Goal: Task Accomplishment & Management: Complete application form

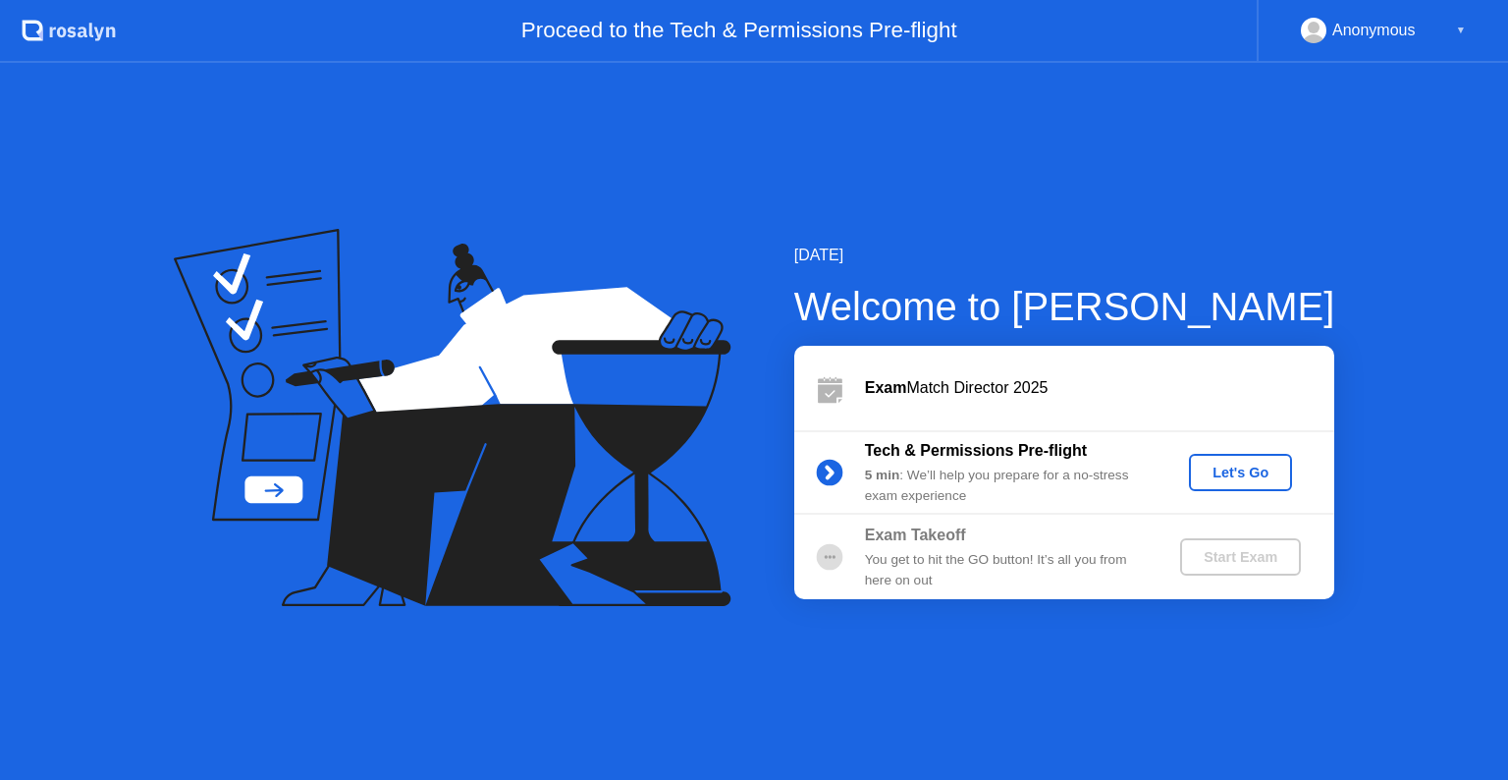
click at [1251, 460] on button "Let's Go" at bounding box center [1240, 472] width 103 height 37
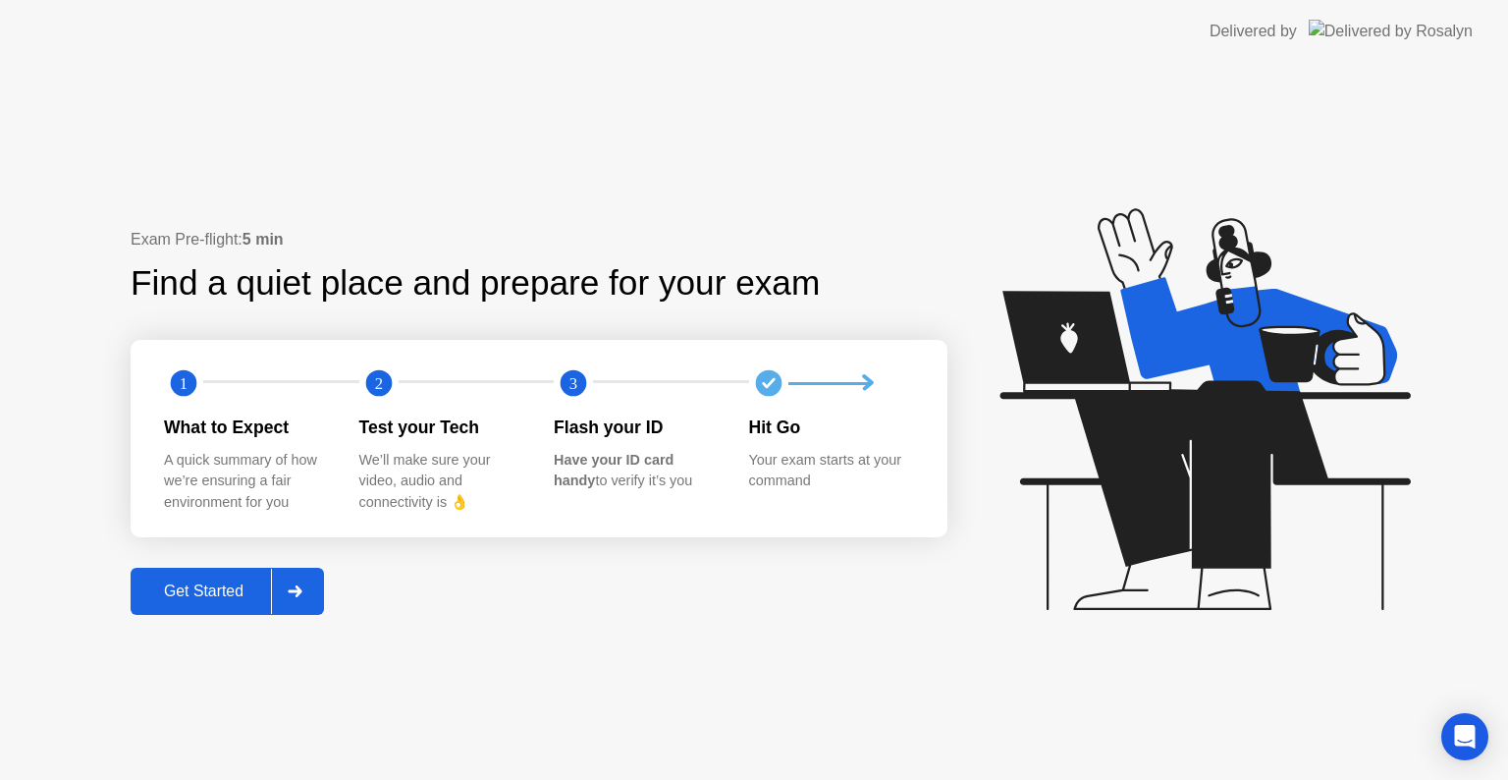
click at [230, 576] on button "Get Started" at bounding box center [227, 591] width 193 height 47
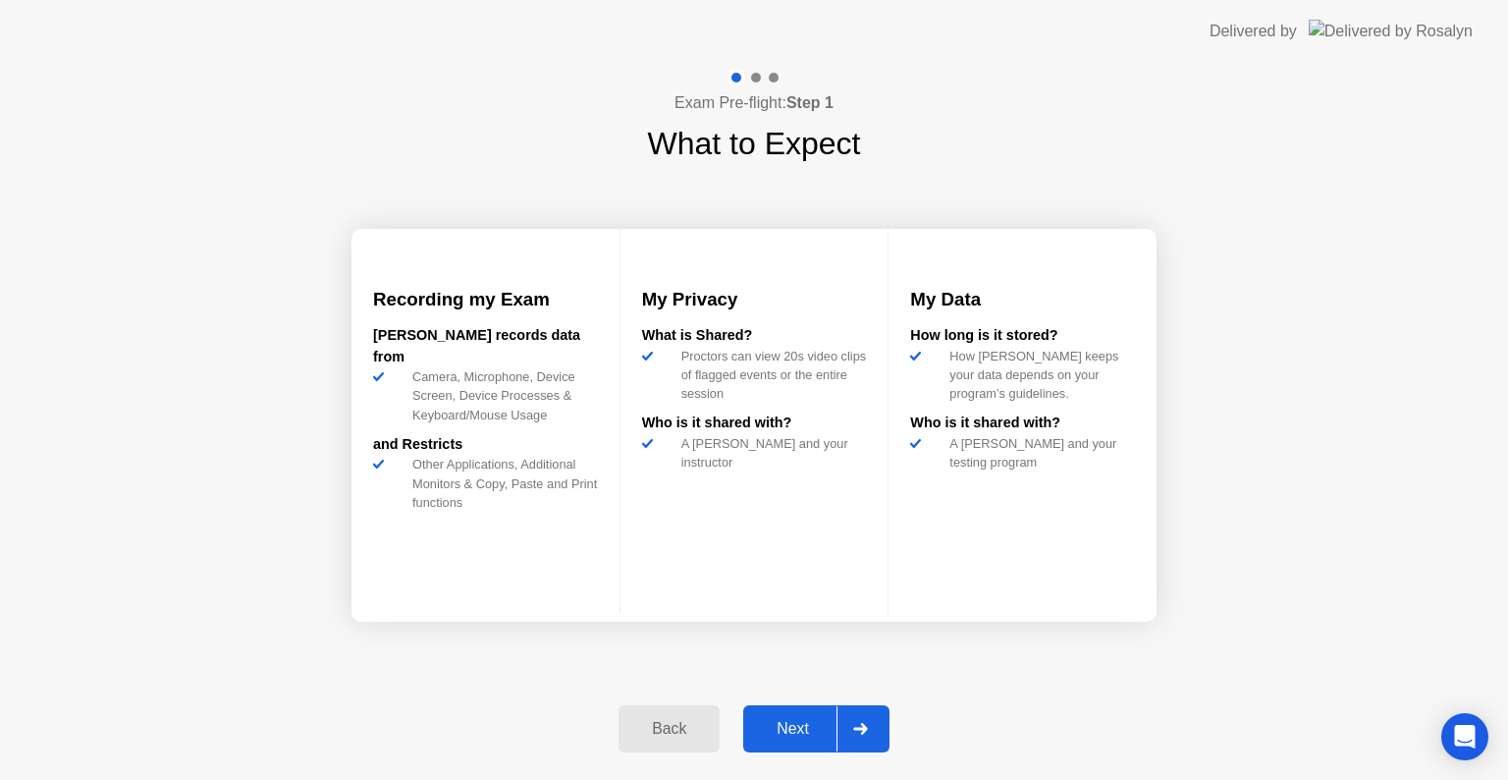
click at [785, 723] on div "Next" at bounding box center [792, 729] width 87 height 18
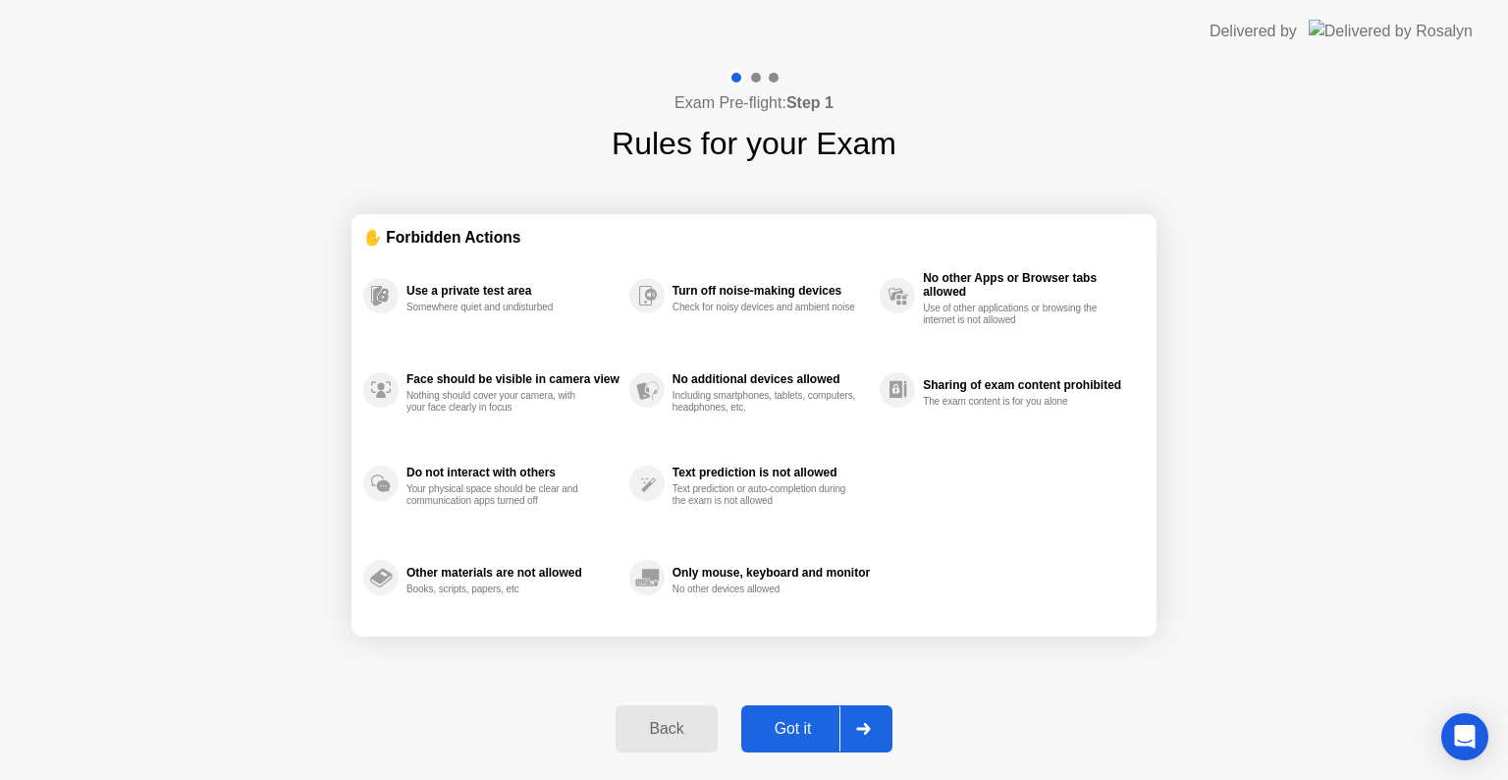
click at [785, 723] on div "Got it" at bounding box center [793, 729] width 92 height 18
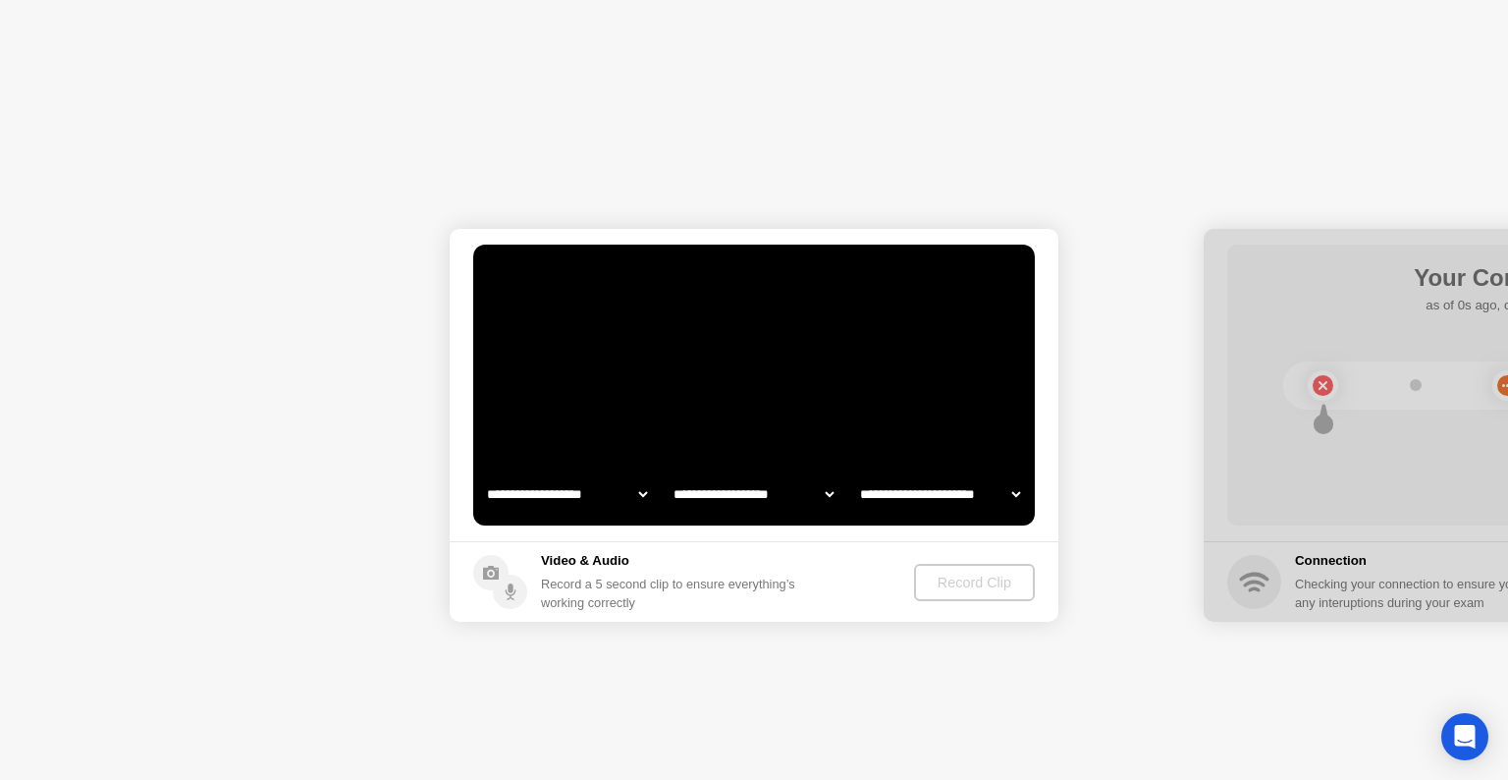
select select "**********"
select select "*******"
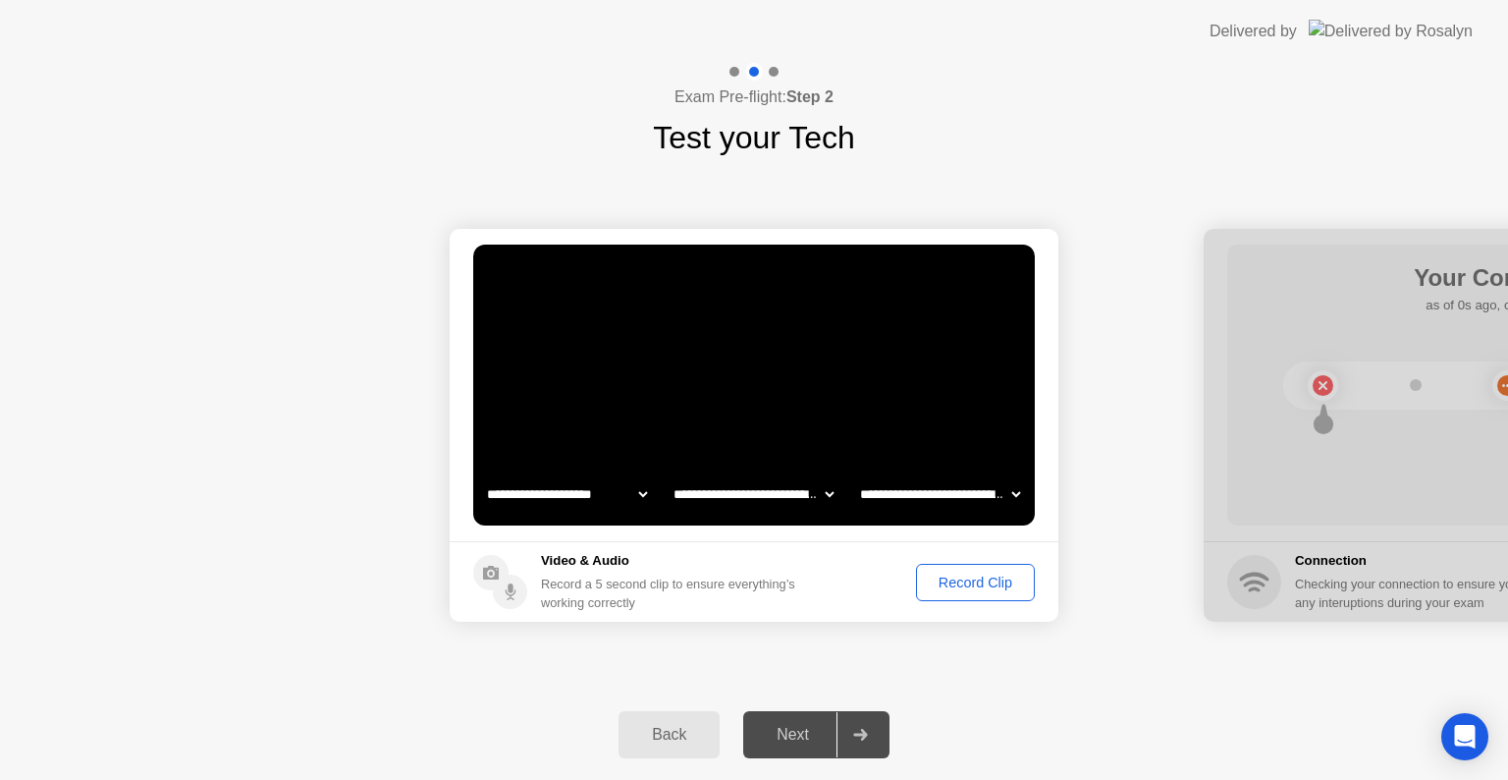
click at [787, 727] on div "Next" at bounding box center [792, 735] width 87 height 18
click at [945, 586] on div "Record Clip" at bounding box center [975, 582] width 105 height 16
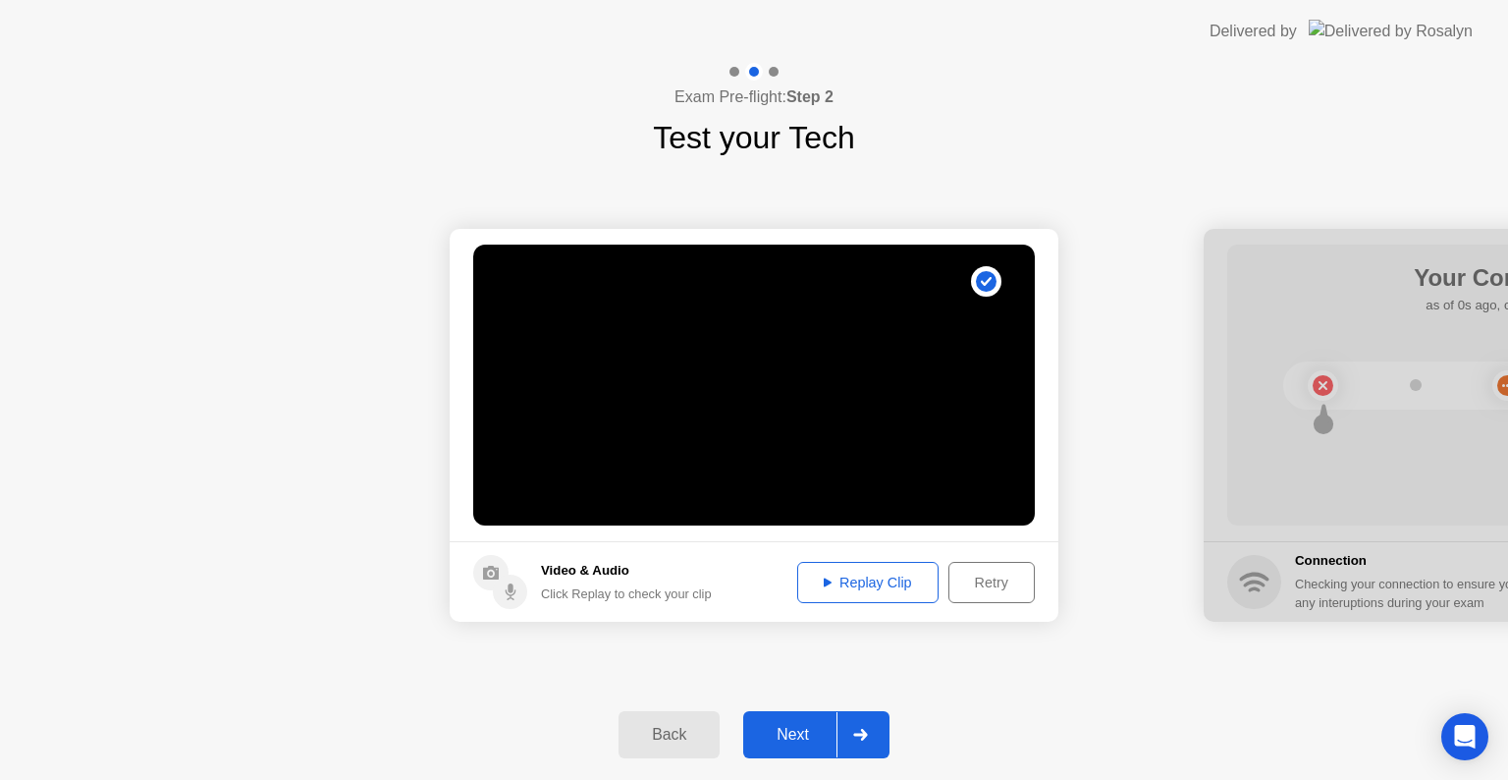
click at [783, 730] on div "Next" at bounding box center [792, 735] width 87 height 18
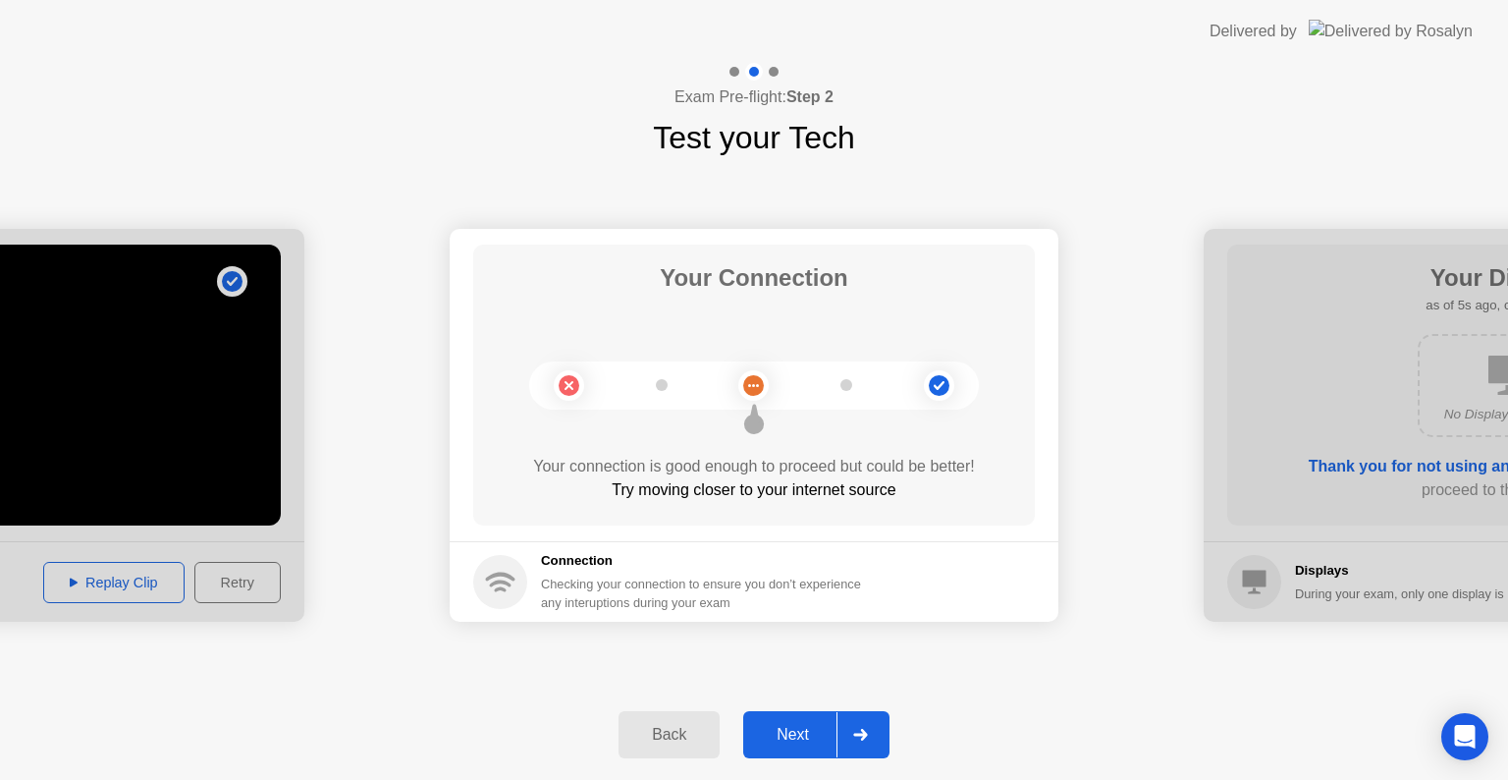
click at [781, 726] on div "Next" at bounding box center [792, 735] width 87 height 18
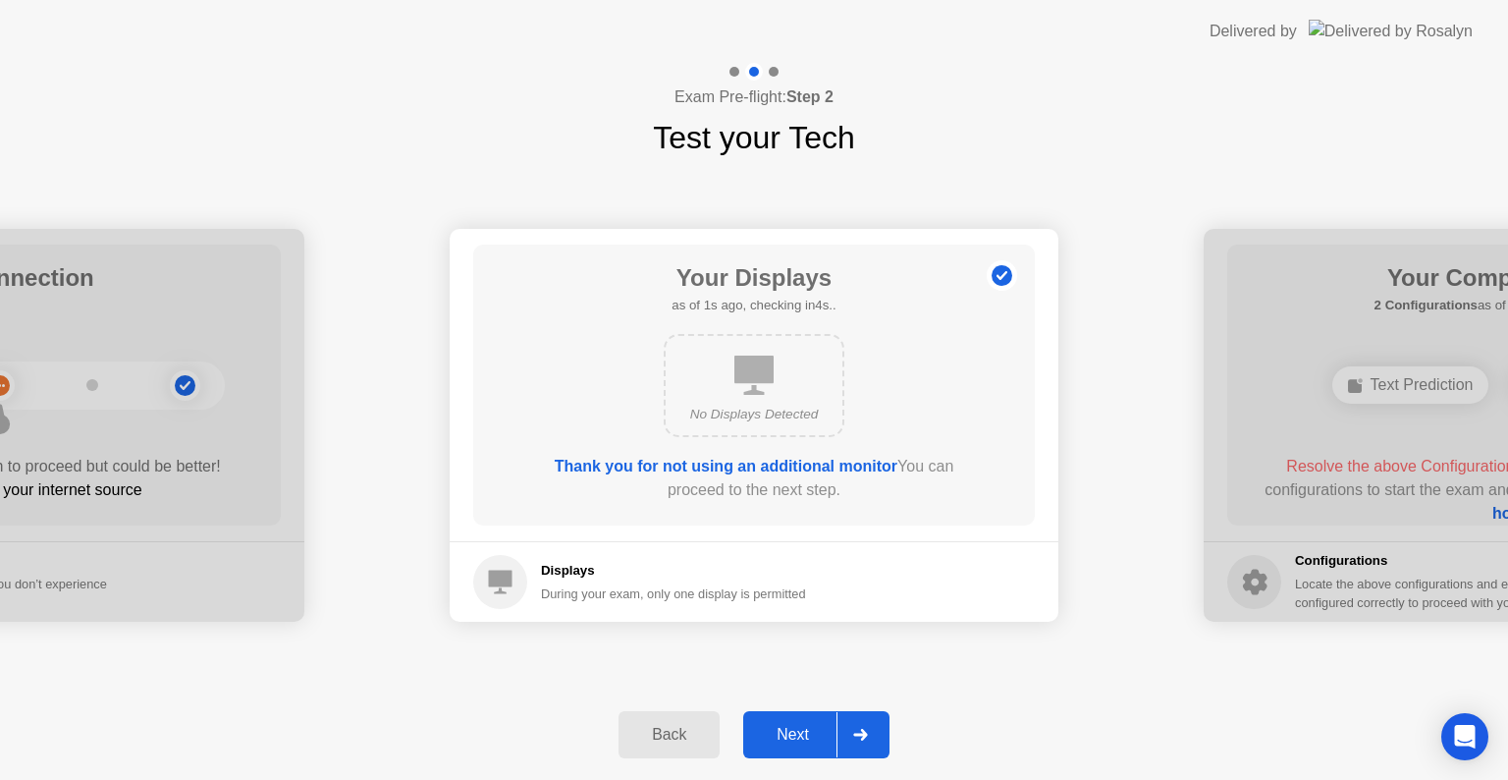
click at [781, 726] on div "Next" at bounding box center [792, 735] width 87 height 18
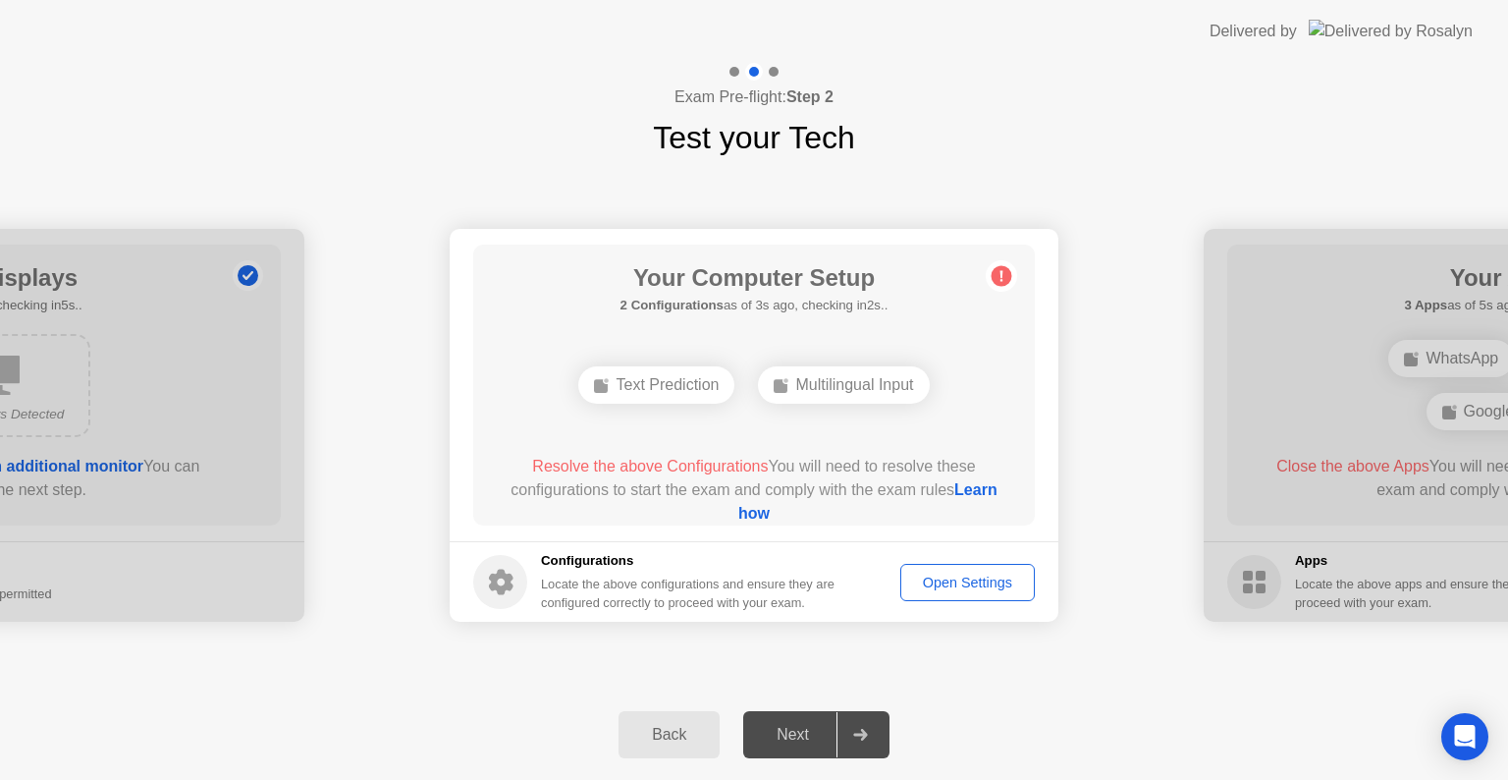
click at [996, 272] on circle at bounding box center [1002, 276] width 21 height 21
click at [979, 578] on div "Open Settings" at bounding box center [967, 582] width 121 height 16
click at [786, 738] on div "Next" at bounding box center [792, 735] width 87 height 18
click at [1007, 275] on circle at bounding box center [1002, 276] width 21 height 21
click at [801, 731] on div "Next" at bounding box center [792, 735] width 87 height 18
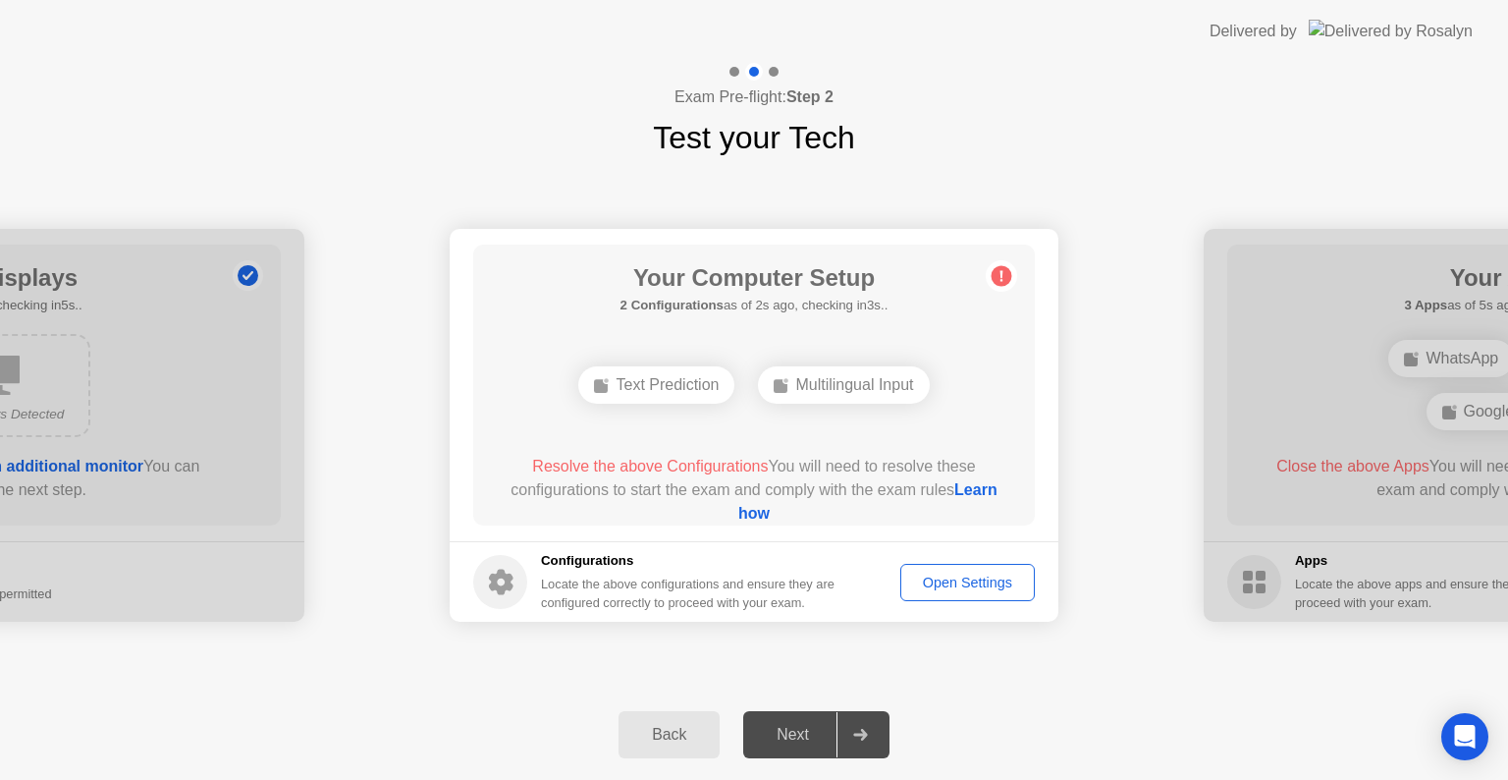
click at [801, 731] on div "Next" at bounding box center [792, 735] width 87 height 18
click at [504, 570] on icon at bounding box center [501, 583] width 25 height 26
click at [972, 581] on div "Open Settings" at bounding box center [967, 582] width 121 height 16
click at [783, 741] on div "Next" at bounding box center [792, 735] width 87 height 18
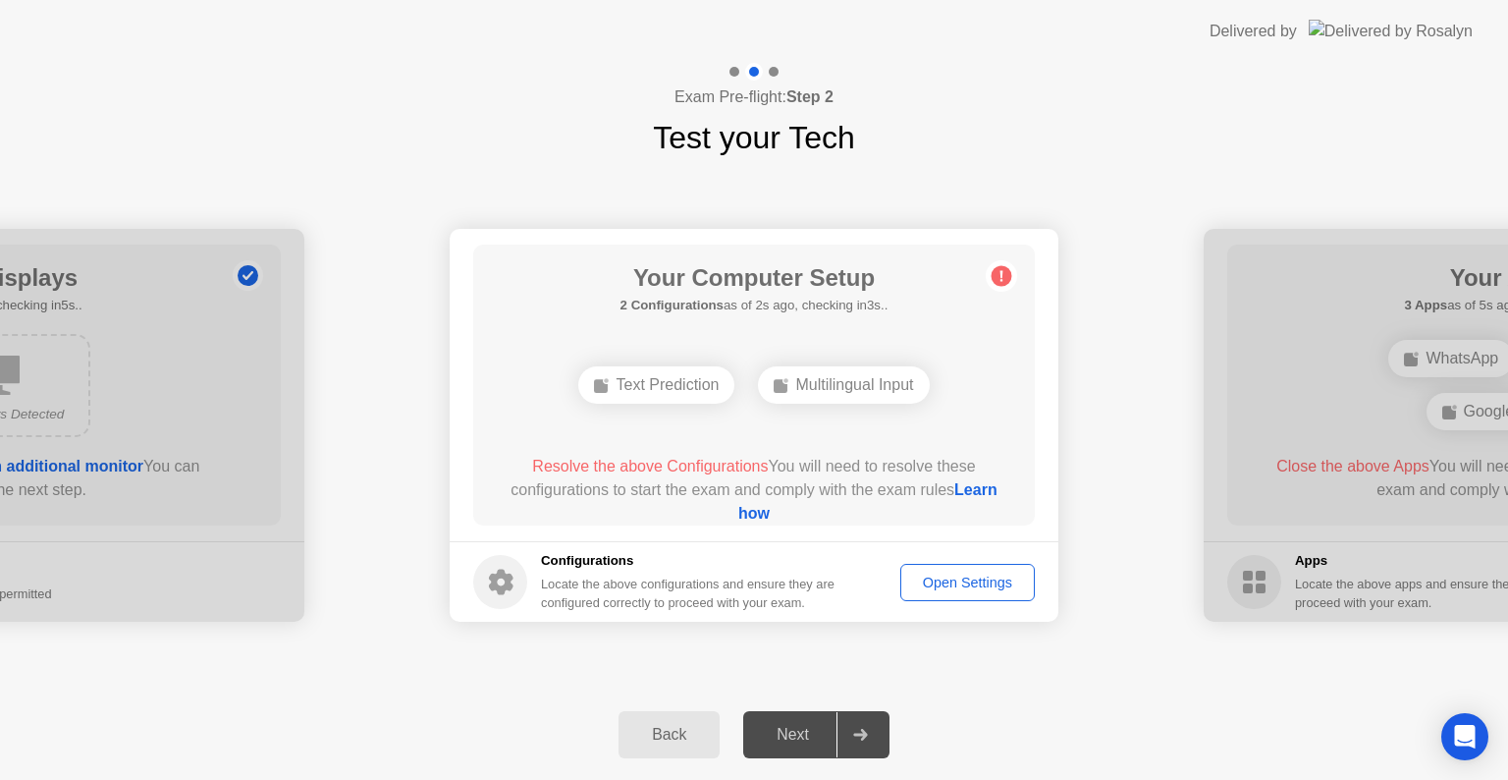
click at [783, 741] on div "Next" at bounding box center [792, 735] width 87 height 18
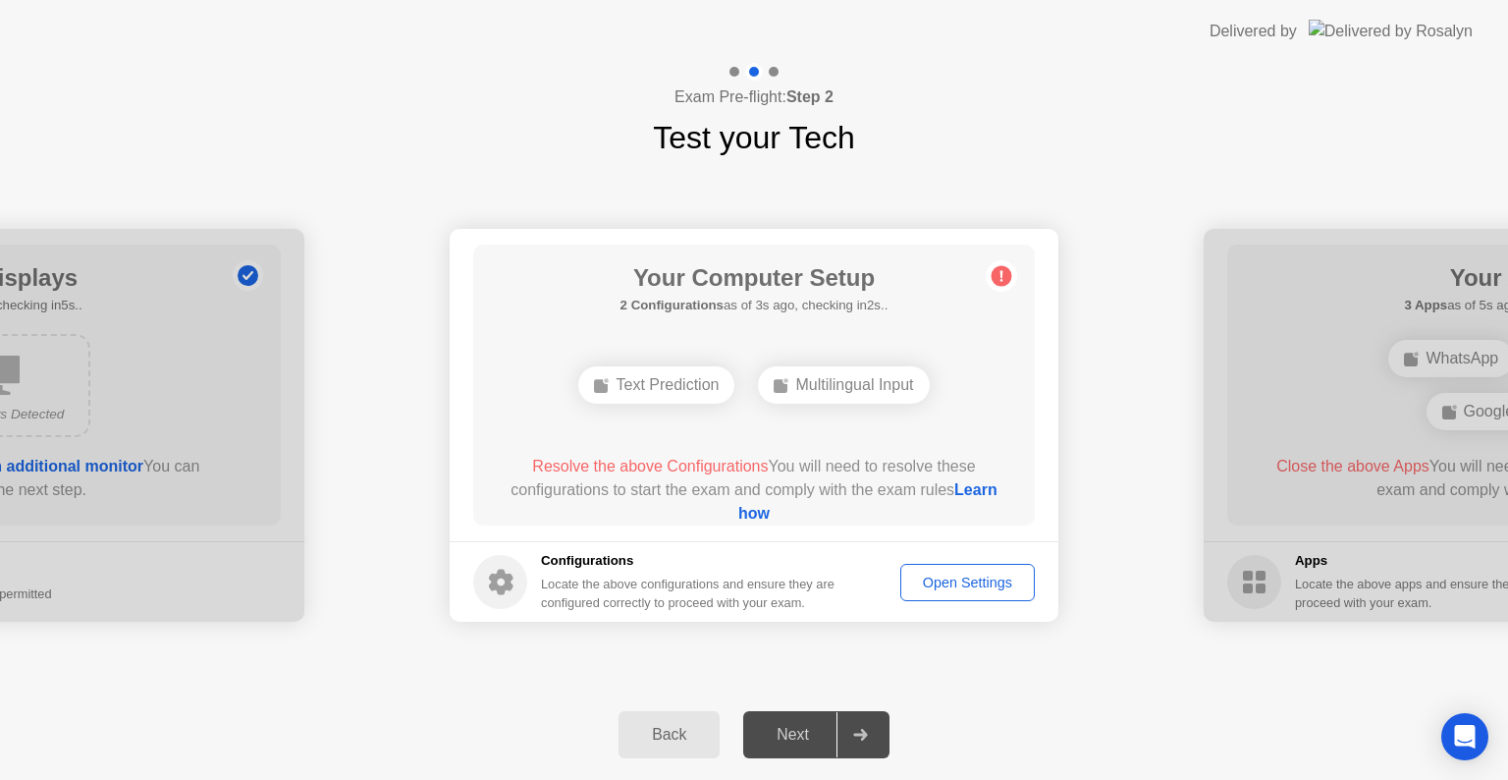
click at [783, 741] on div "Next" at bounding box center [792, 735] width 87 height 18
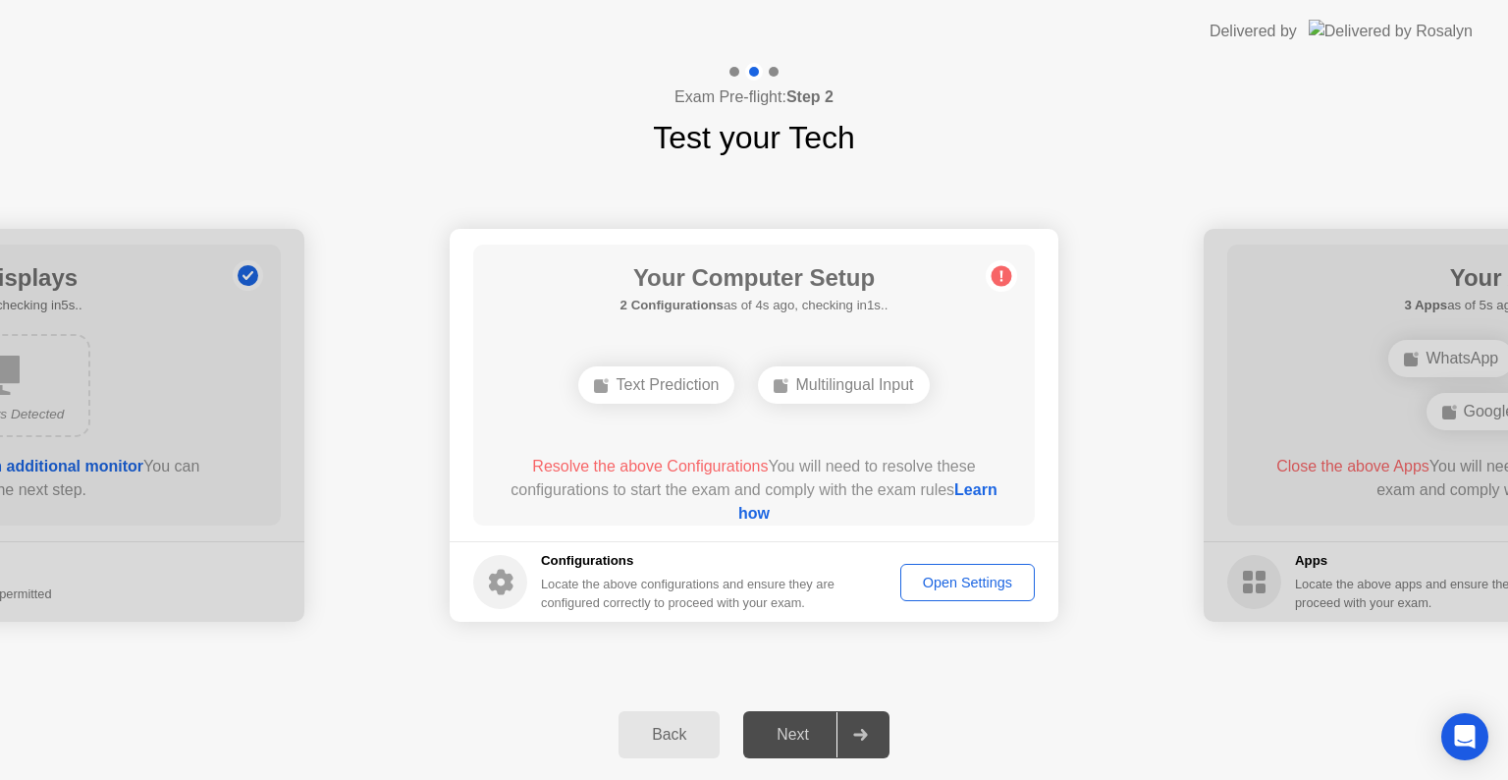
click at [783, 741] on div "Next" at bounding box center [792, 735] width 87 height 18
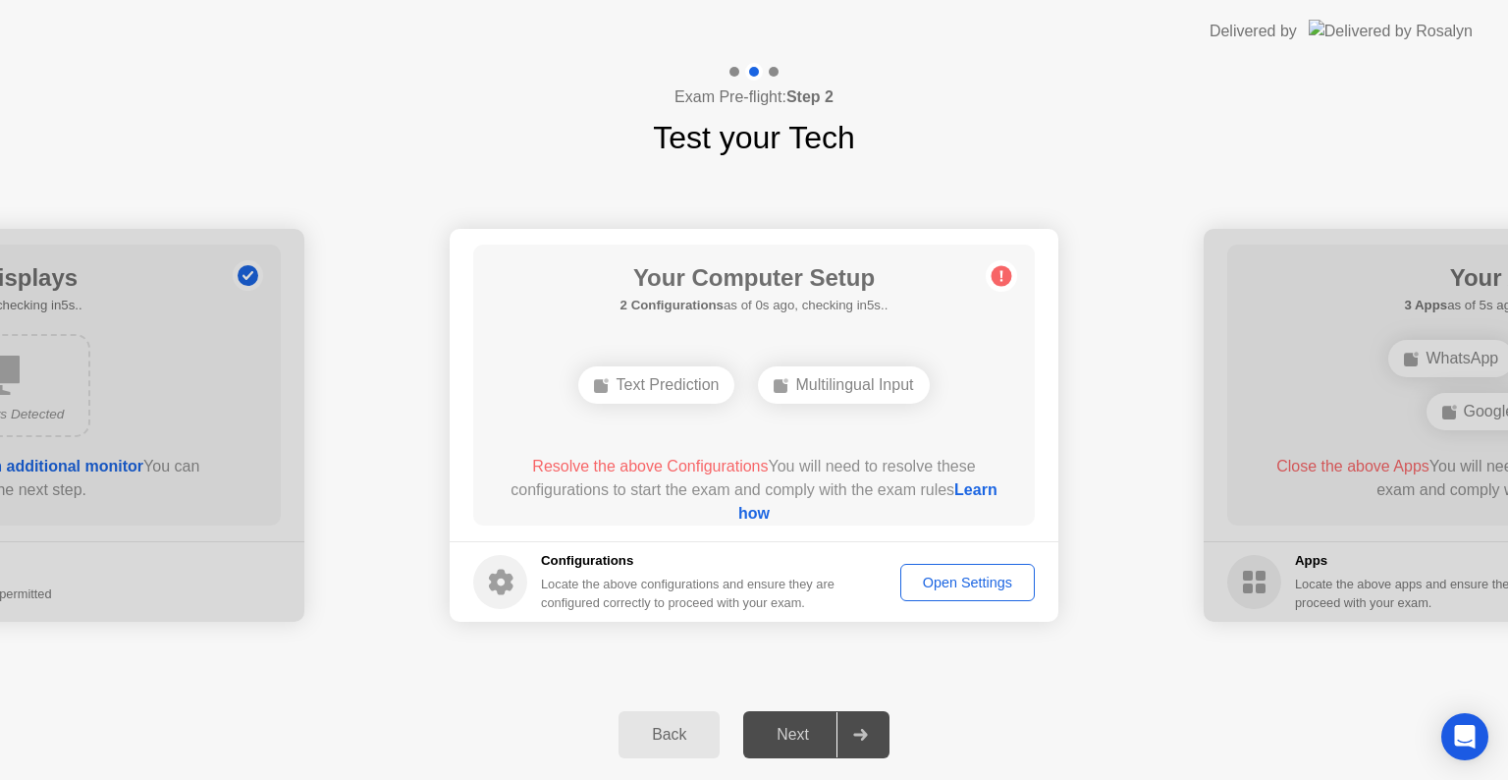
click at [783, 741] on div "Next" at bounding box center [792, 735] width 87 height 18
click at [784, 741] on div "Next" at bounding box center [792, 735] width 87 height 18
click at [943, 578] on div "Open Settings" at bounding box center [967, 582] width 121 height 16
click at [762, 510] on link "Learn how" at bounding box center [867, 501] width 259 height 40
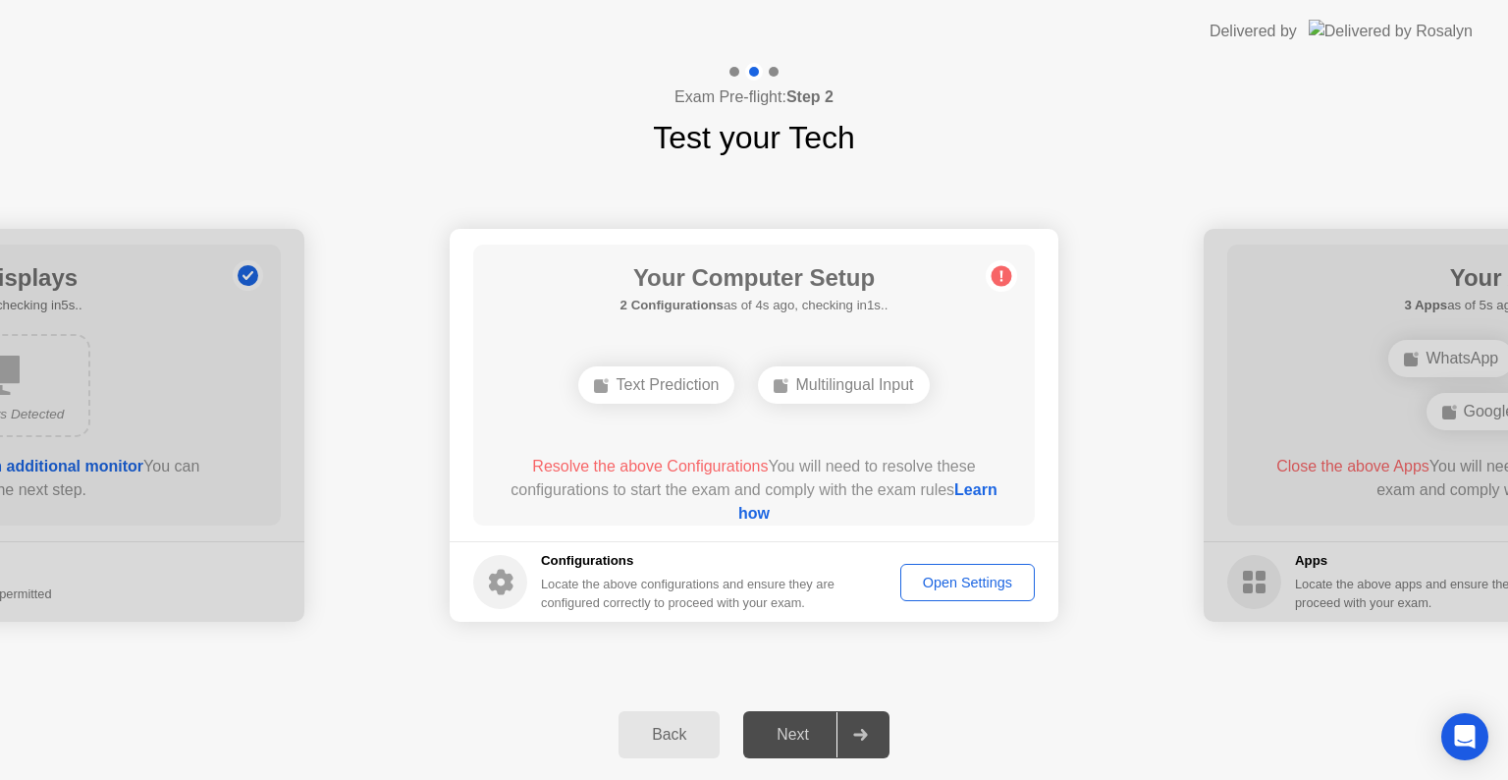
drag, startPoint x: 1158, startPoint y: 472, endPoint x: 1103, endPoint y: 337, distance: 146.3
click at [907, 675] on div "**********" at bounding box center [754, 425] width 1508 height 528
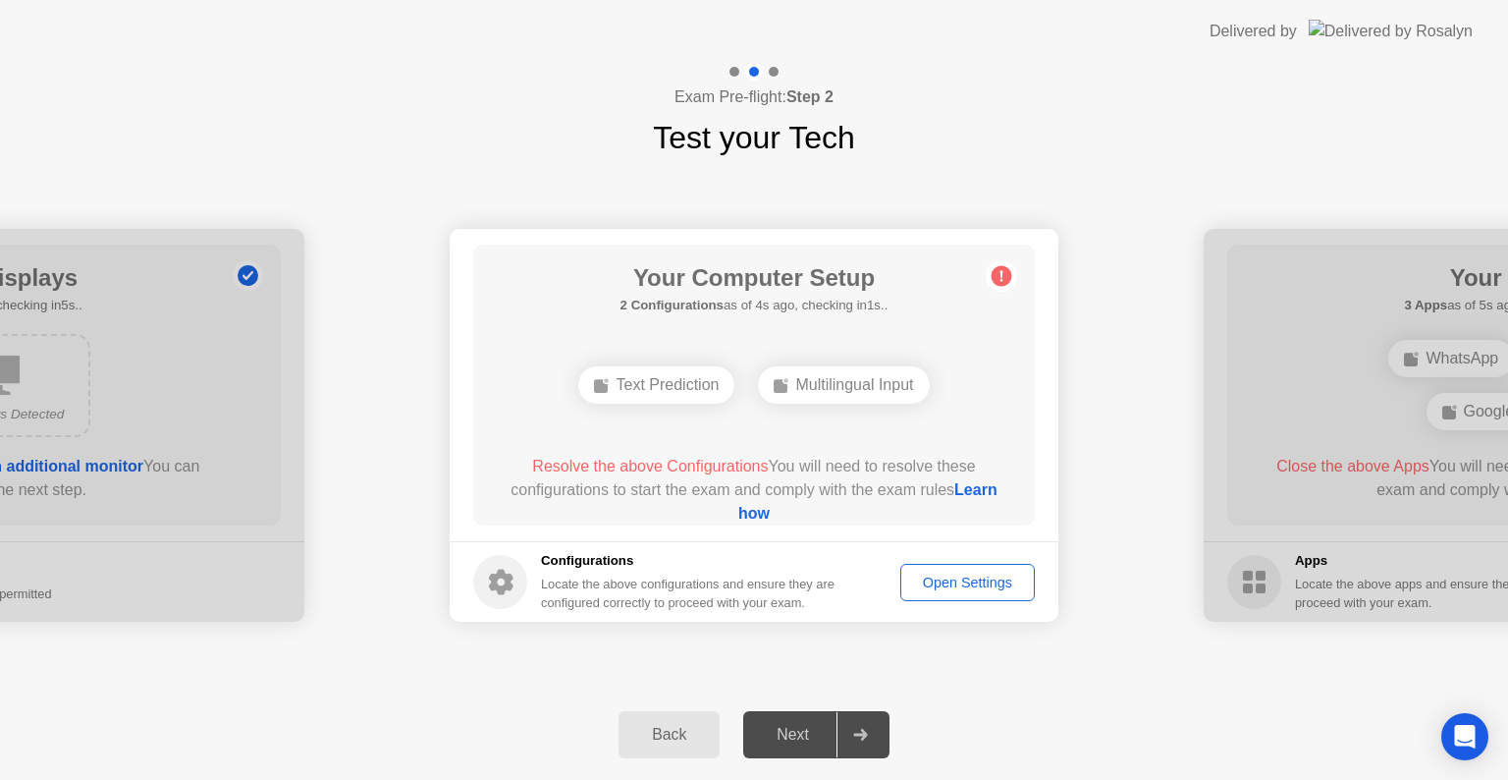
click at [992, 568] on button "Open Settings" at bounding box center [968, 582] width 135 height 37
click at [990, 566] on button "Open Settings" at bounding box center [968, 582] width 135 height 37
click at [925, 579] on div "Open Settings" at bounding box center [967, 582] width 121 height 16
click at [935, 581] on div "Open Settings" at bounding box center [967, 582] width 121 height 16
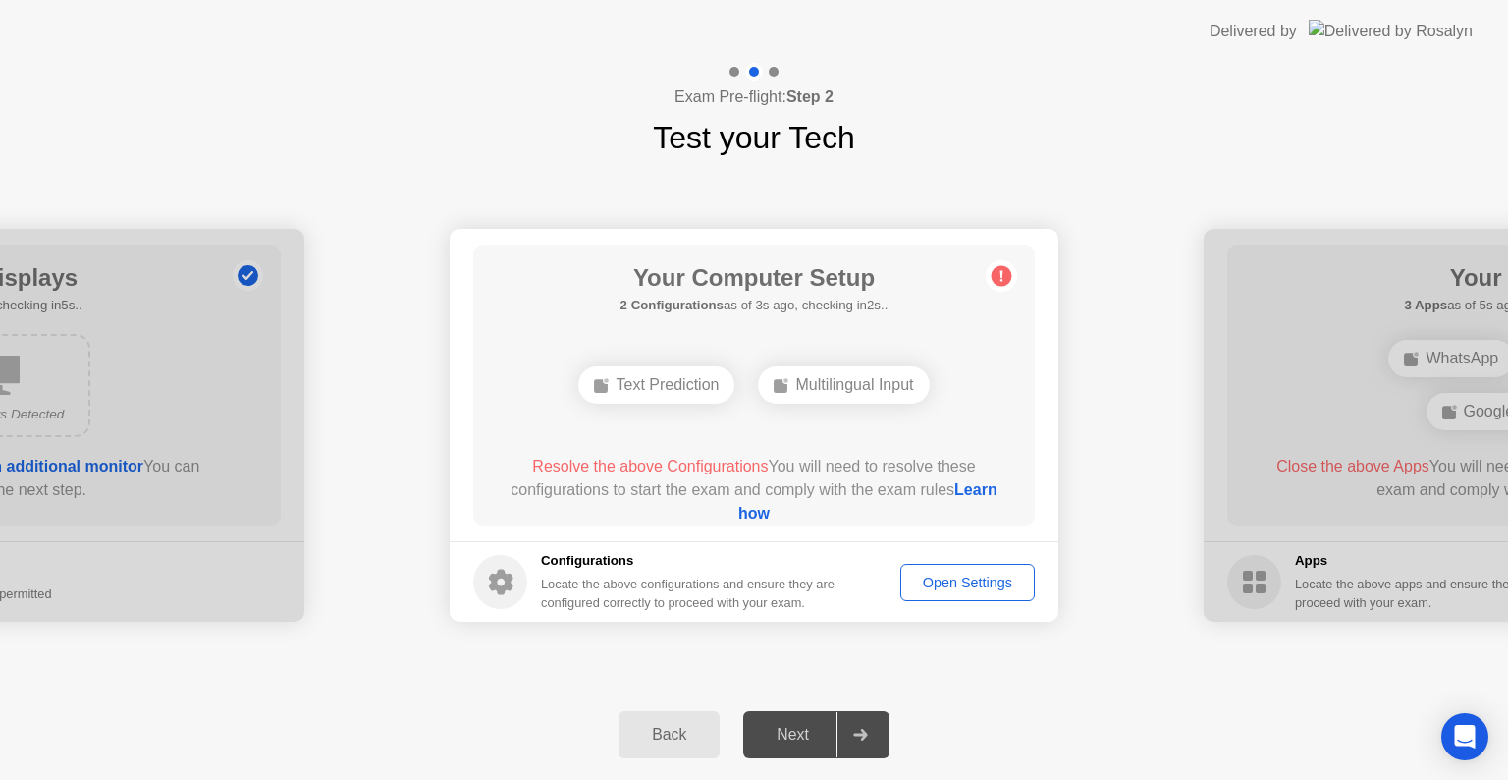
click at [935, 581] on div "Open Settings" at bounding box center [967, 582] width 121 height 16
click at [981, 568] on button "Open Settings" at bounding box center [968, 582] width 135 height 37
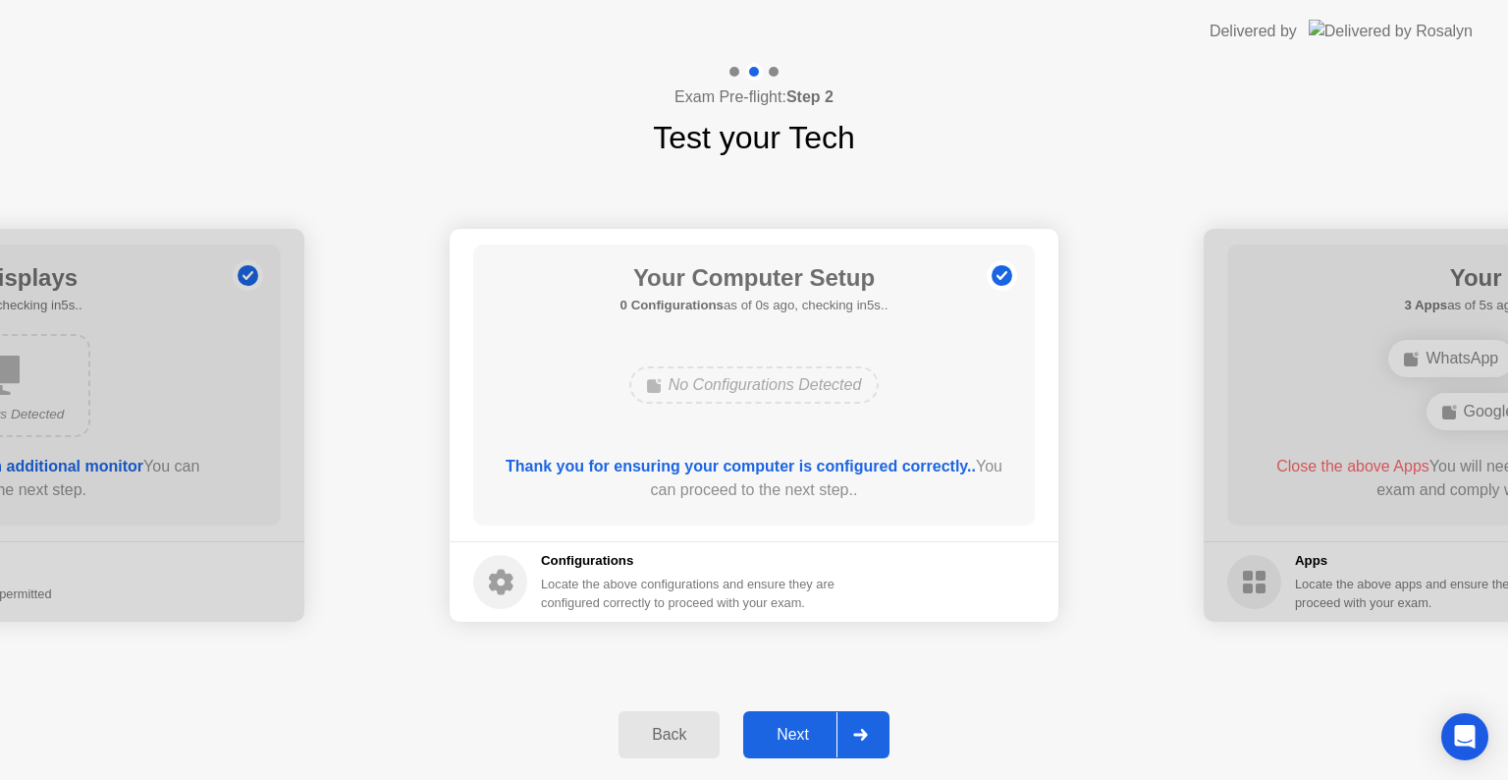
click at [817, 731] on div "Next" at bounding box center [792, 735] width 87 height 18
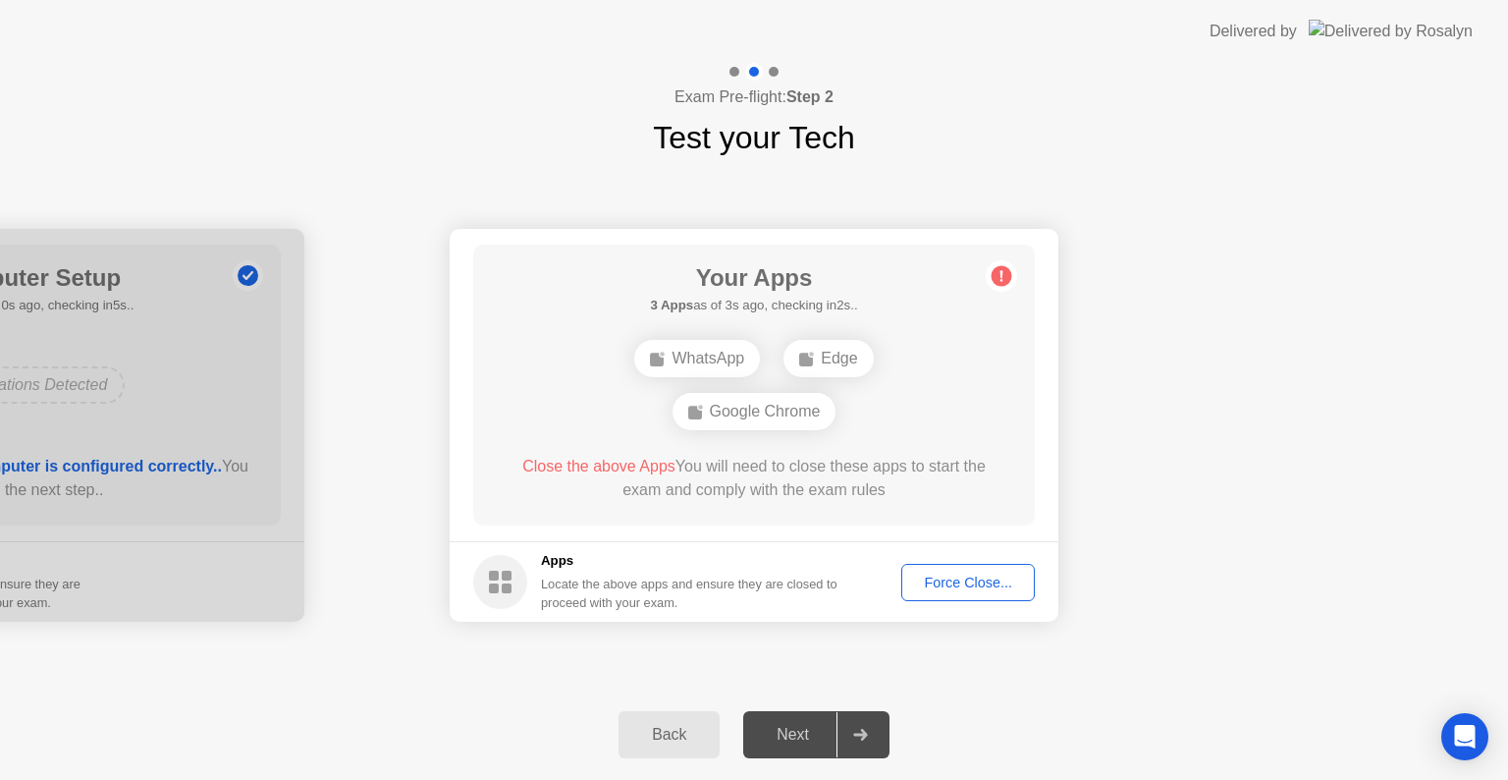
click at [990, 580] on div "Force Close..." at bounding box center [968, 582] width 120 height 16
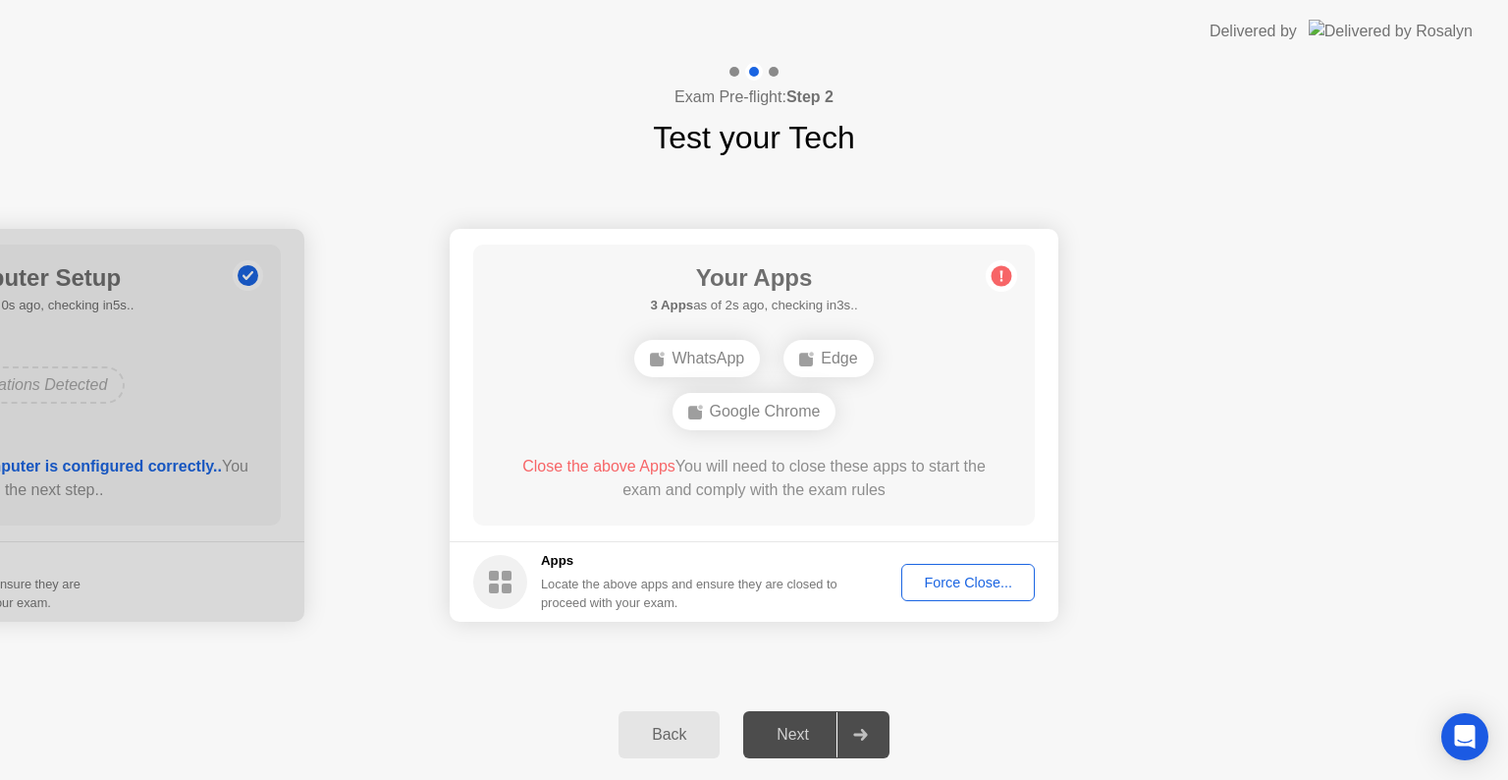
click at [774, 412] on div "Google Chrome" at bounding box center [755, 411] width 164 height 37
click at [497, 585] on rect at bounding box center [494, 588] width 10 height 10
click at [947, 577] on div "Force Close..." at bounding box center [968, 582] width 120 height 16
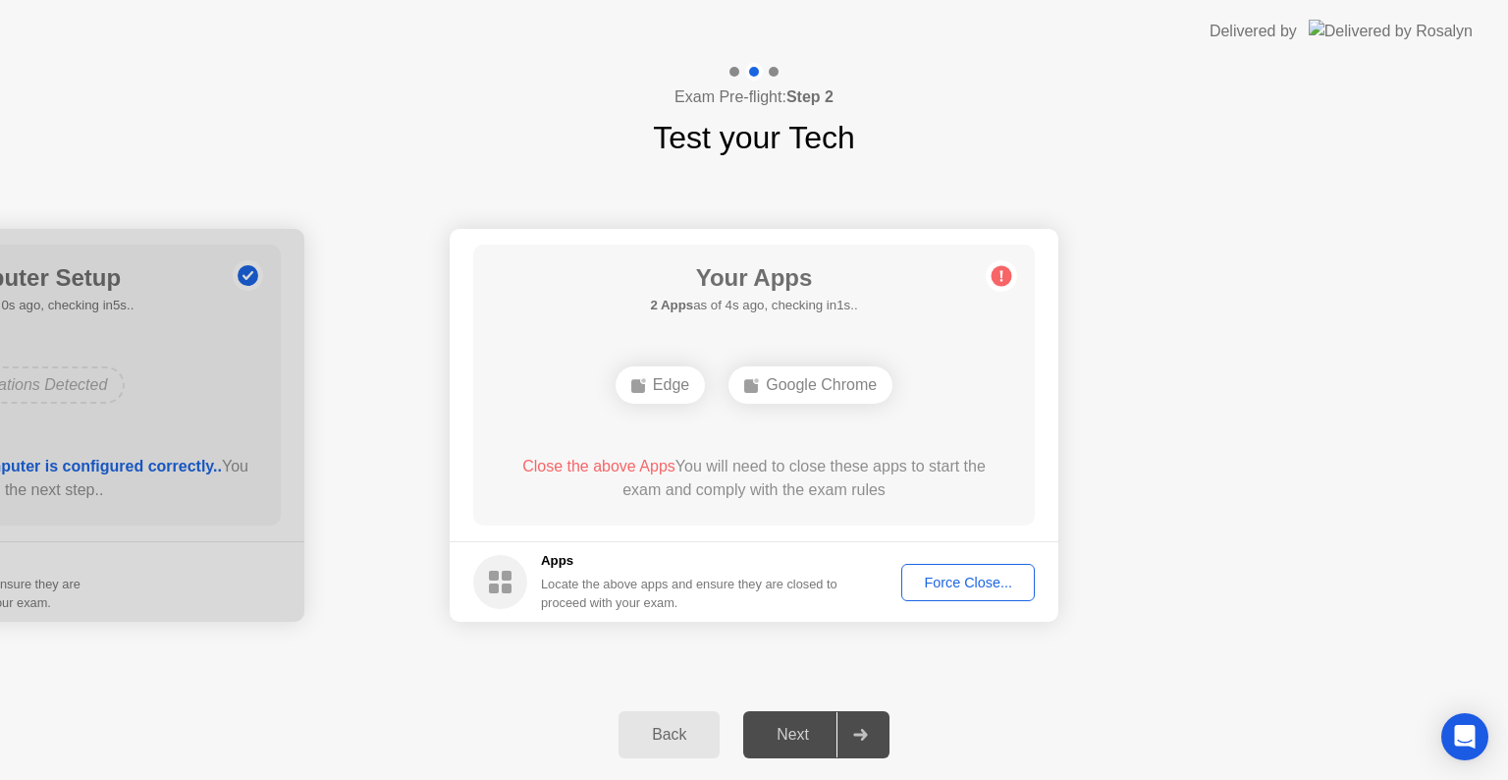
click at [806, 374] on div "Google Chrome" at bounding box center [811, 384] width 164 height 37
click at [695, 384] on div "Edge" at bounding box center [660, 384] width 89 height 37
click at [819, 366] on div "Google Chrome" at bounding box center [811, 384] width 164 height 37
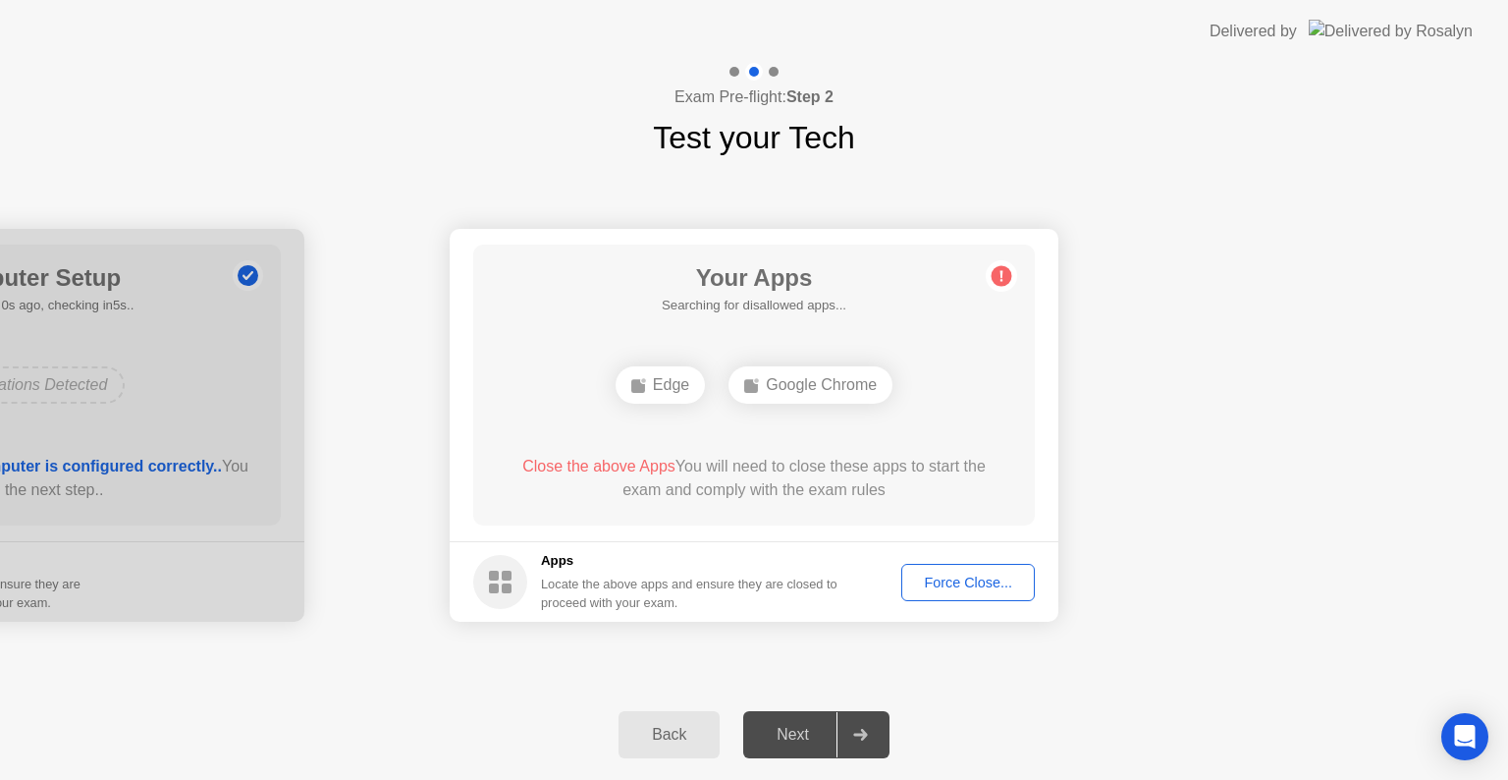
click at [819, 366] on div "Google Chrome" at bounding box center [811, 384] width 164 height 37
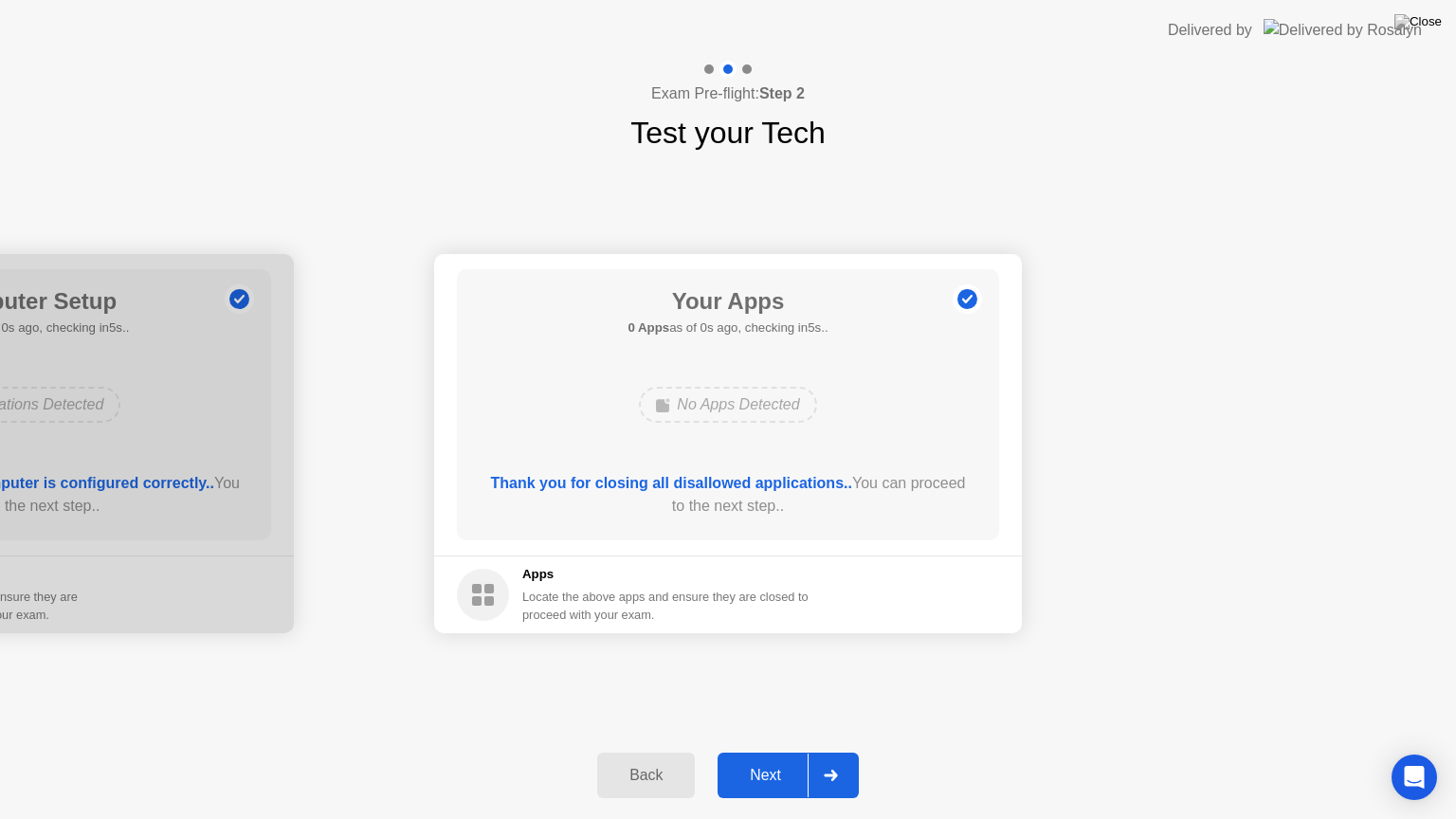
drag, startPoint x: 800, startPoint y: 375, endPoint x: 800, endPoint y: 396, distance: 21.0
click at [800, 396] on div "No Apps Detected" at bounding box center [728, 405] width 178 height 36
click at [763, 752] on div "Next" at bounding box center [765, 776] width 84 height 17
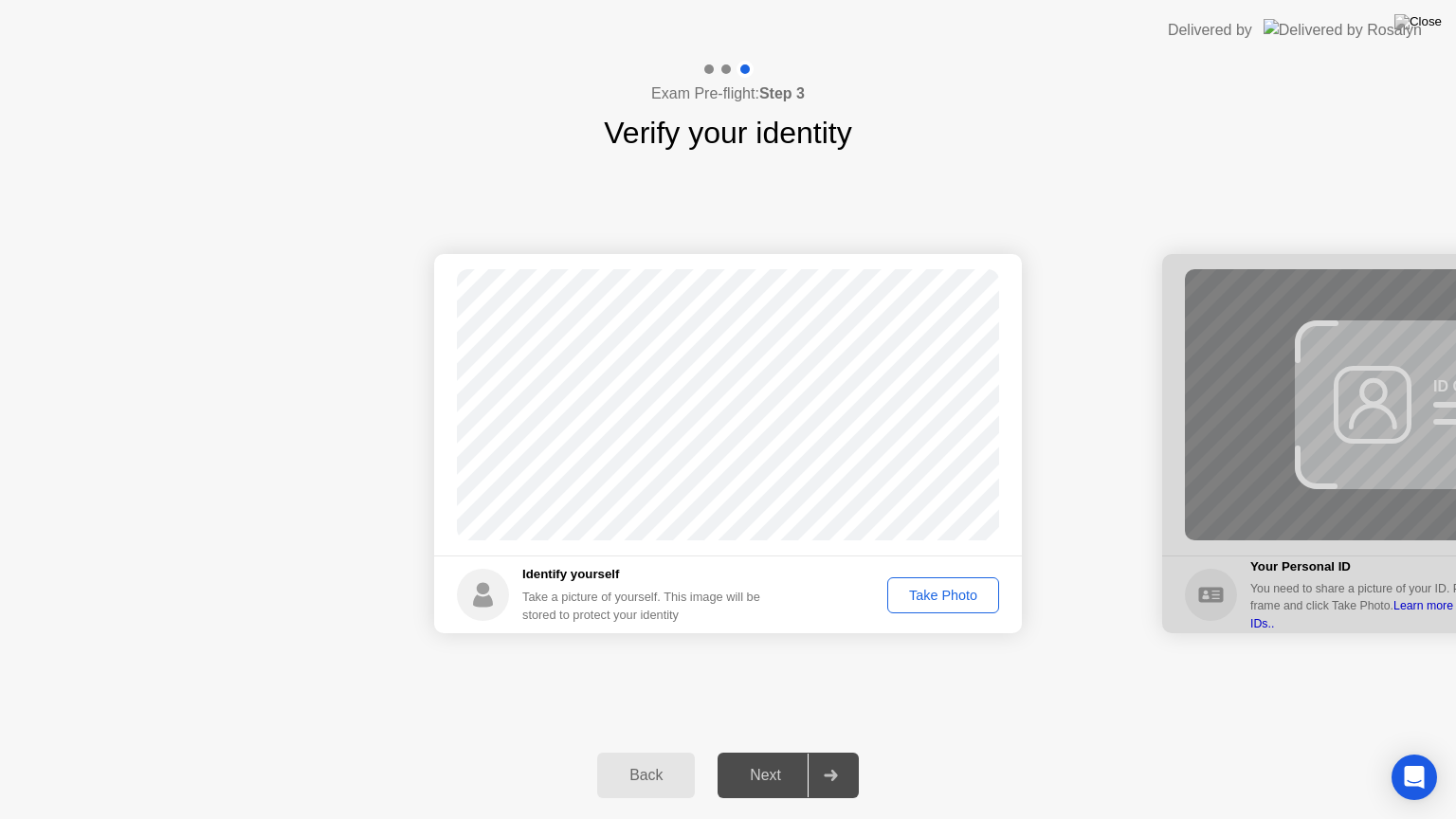
click at [913, 600] on div "Take Photo" at bounding box center [943, 596] width 98 height 15
click at [737, 752] on button "Next" at bounding box center [788, 776] width 141 height 45
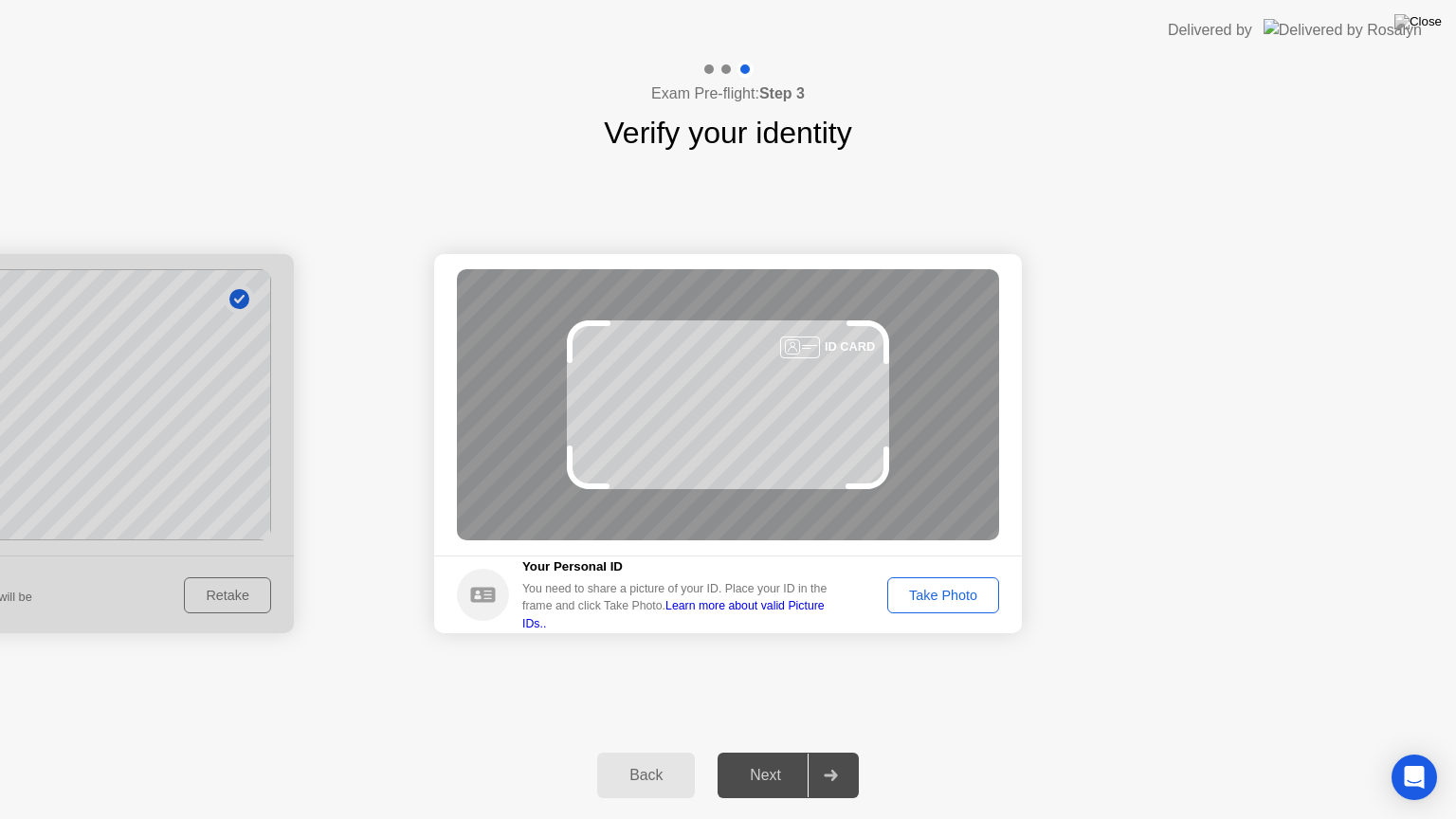
click at [927, 603] on div "Take Photo" at bounding box center [943, 596] width 98 height 15
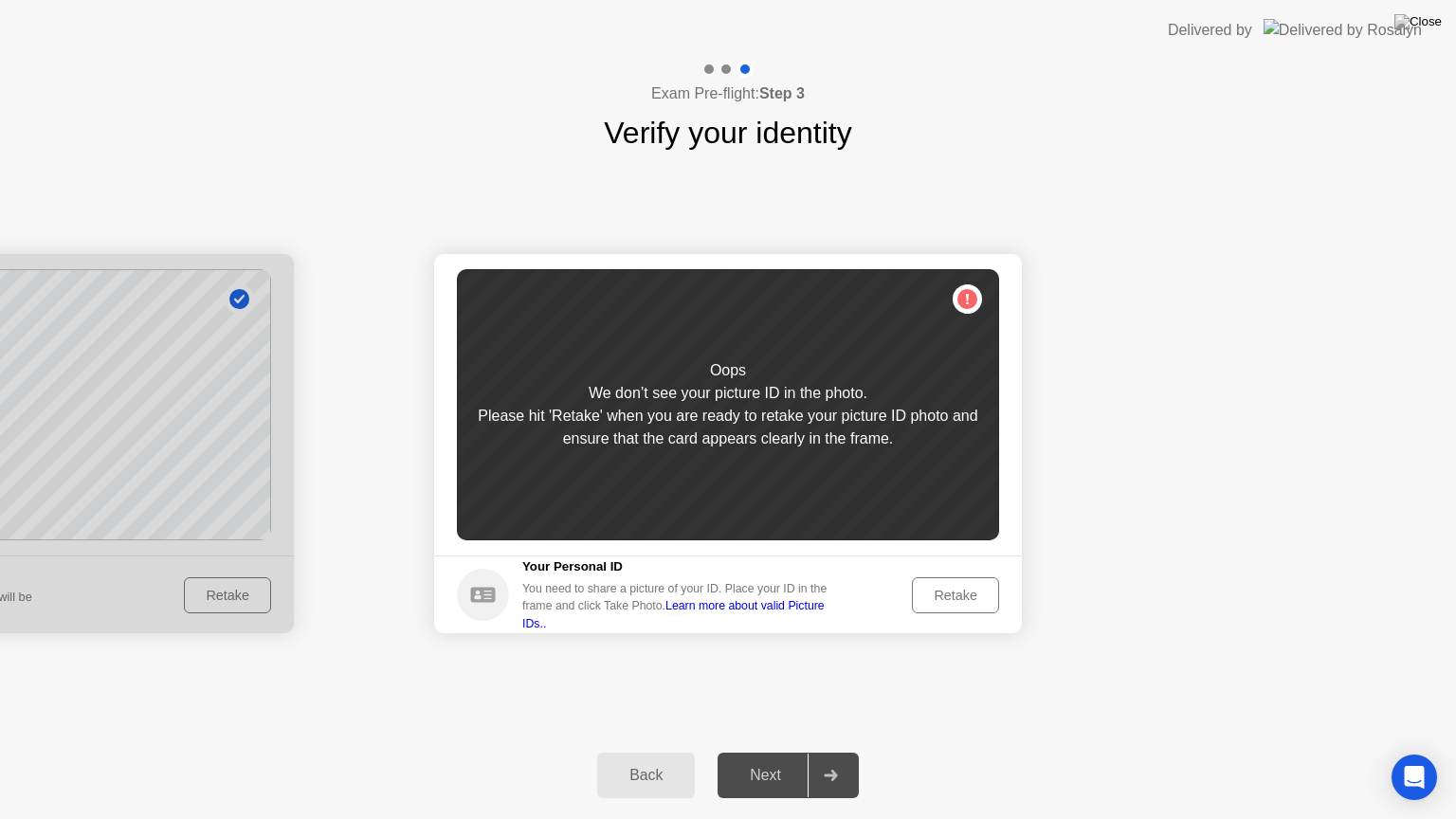
click at [955, 588] on div "Retake" at bounding box center [956, 596] width 74 height 15
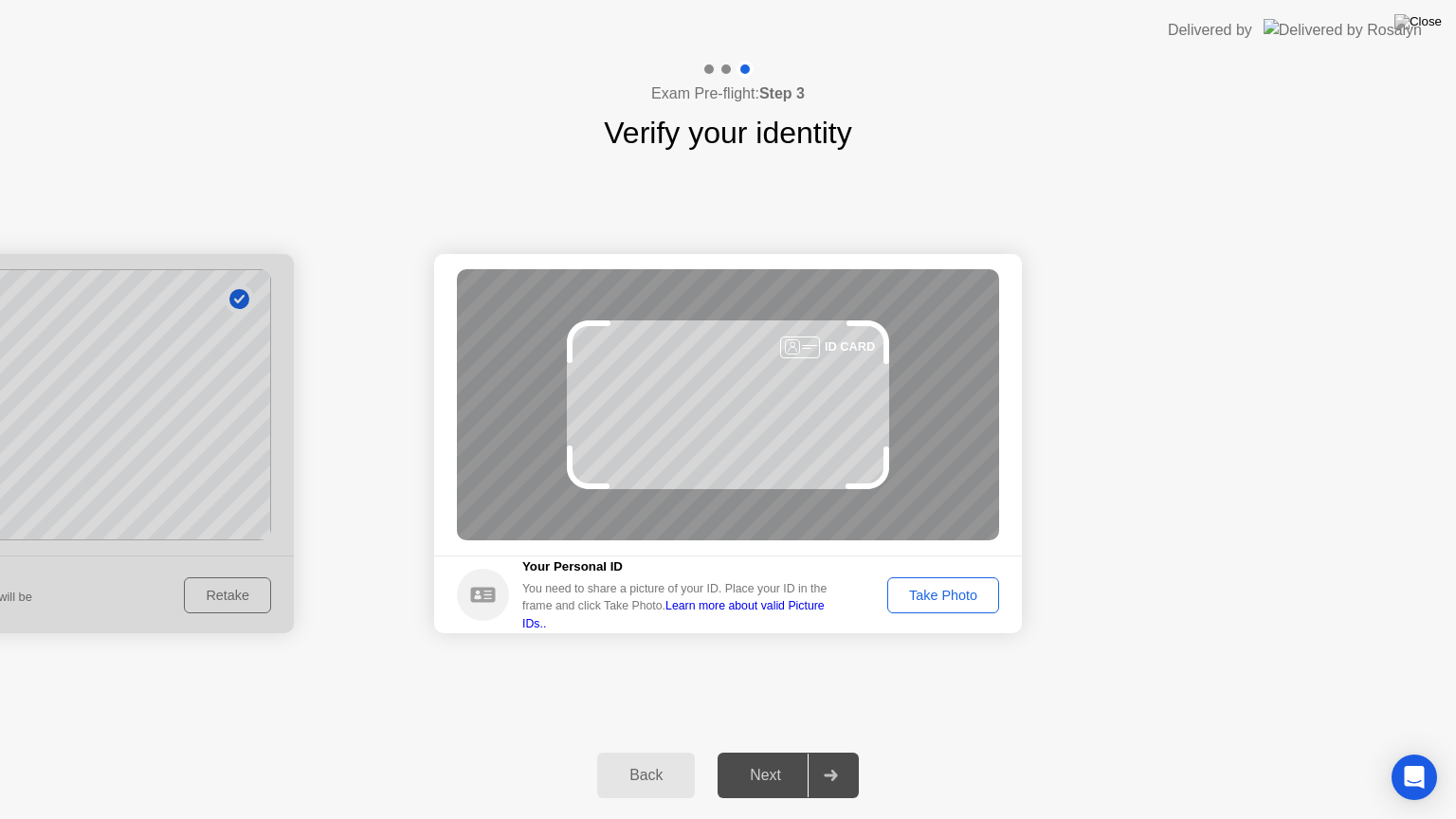
click at [946, 592] on div "Take Photo" at bounding box center [943, 596] width 98 height 15
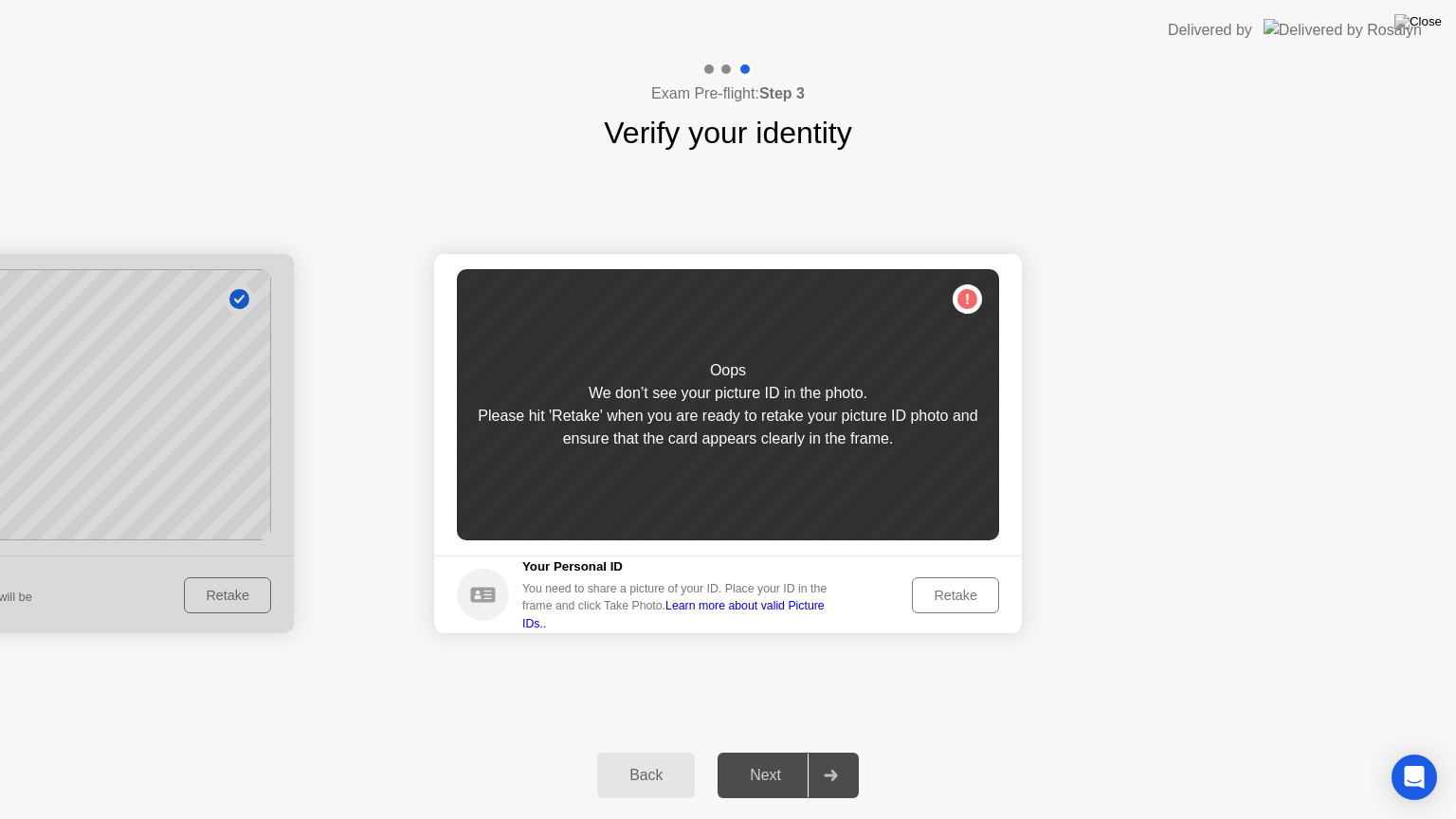
click at [946, 592] on div "Retake" at bounding box center [956, 596] width 74 height 15
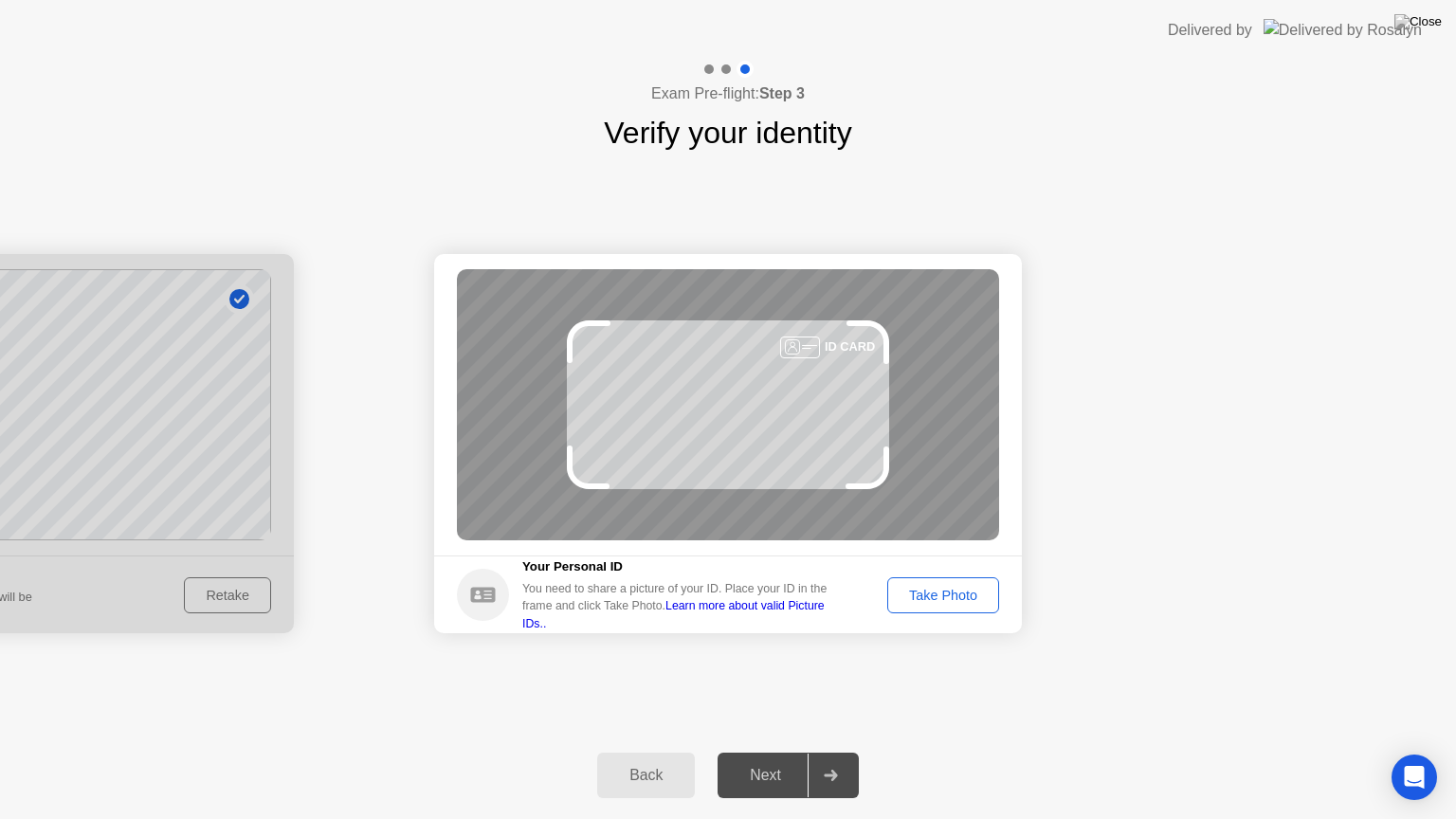
click at [937, 588] on div "Take Photo" at bounding box center [943, 596] width 98 height 15
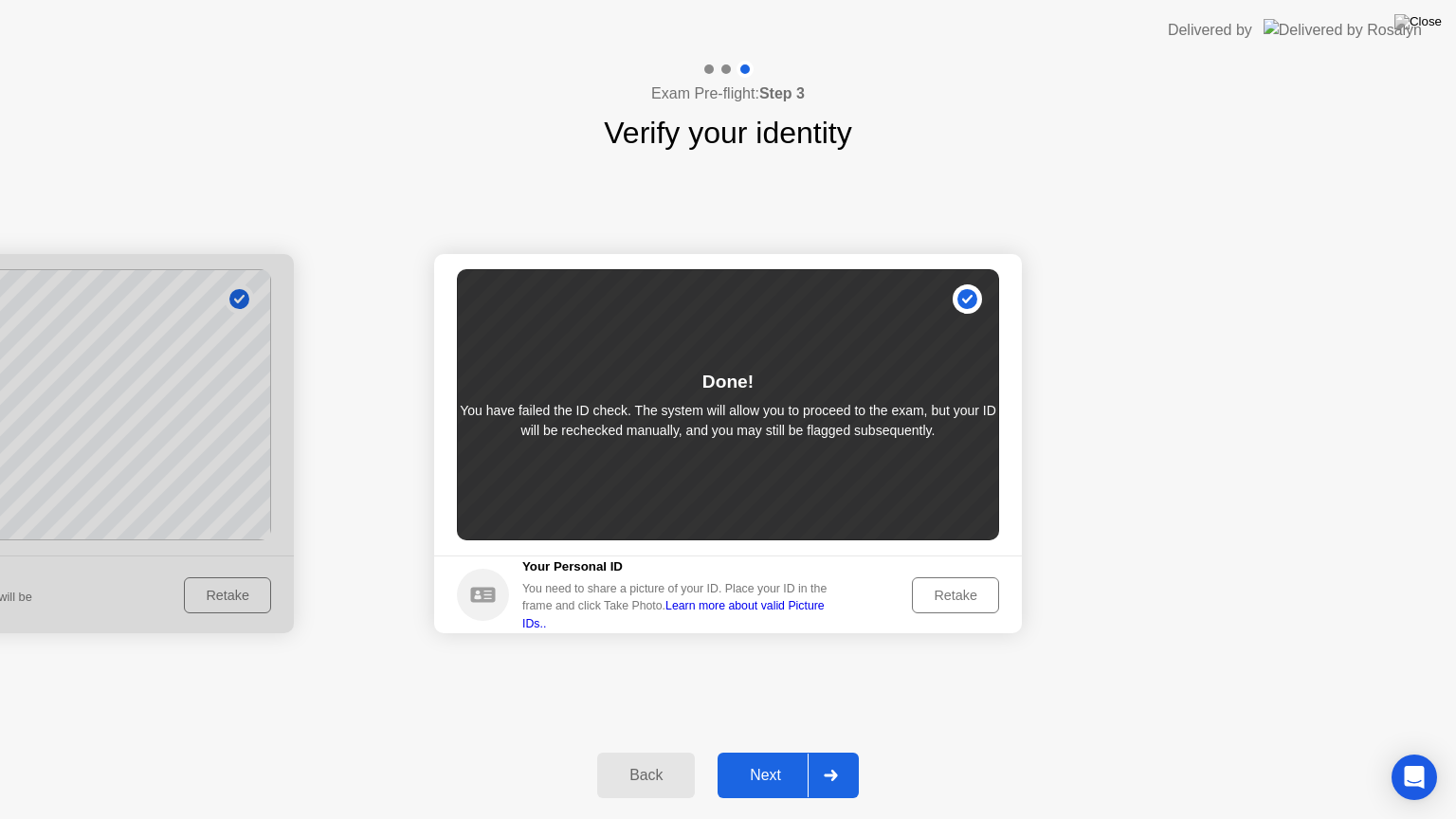
click at [781, 752] on div "Next" at bounding box center [765, 776] width 84 height 17
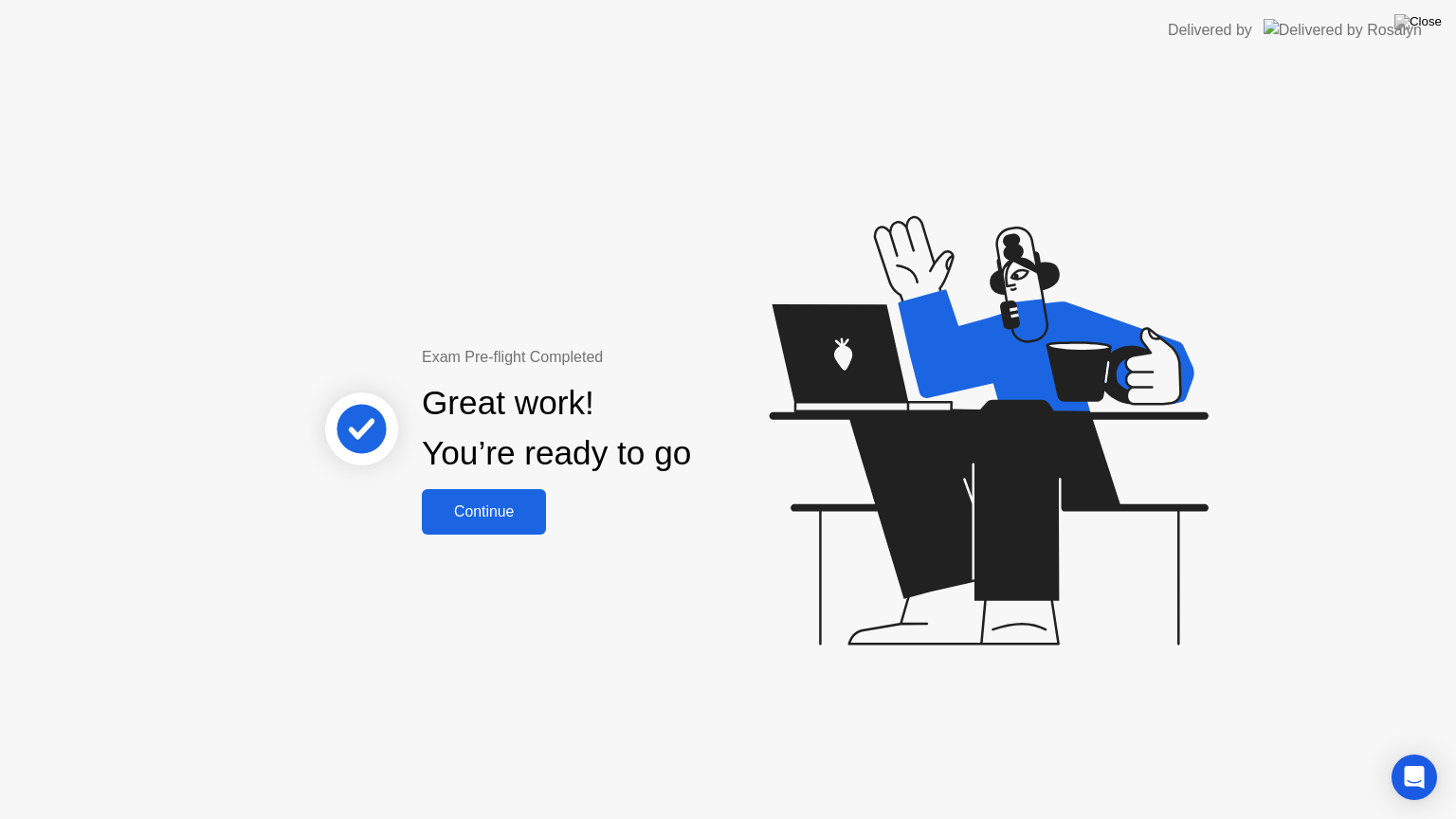
click at [524, 520] on div "Continue" at bounding box center [484, 512] width 113 height 17
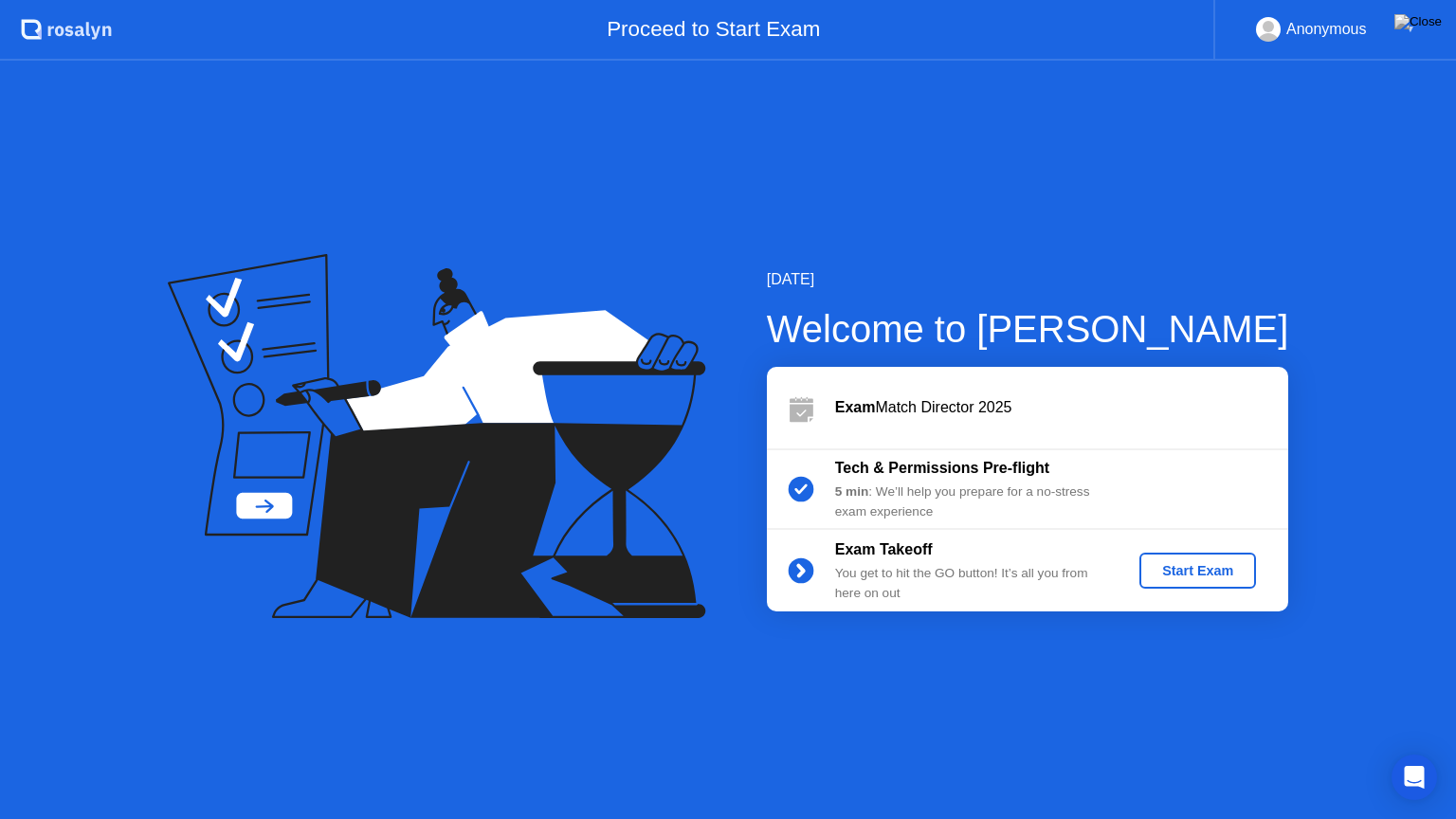
click at [1216, 576] on div "Start Exam" at bounding box center [1197, 571] width 101 height 15
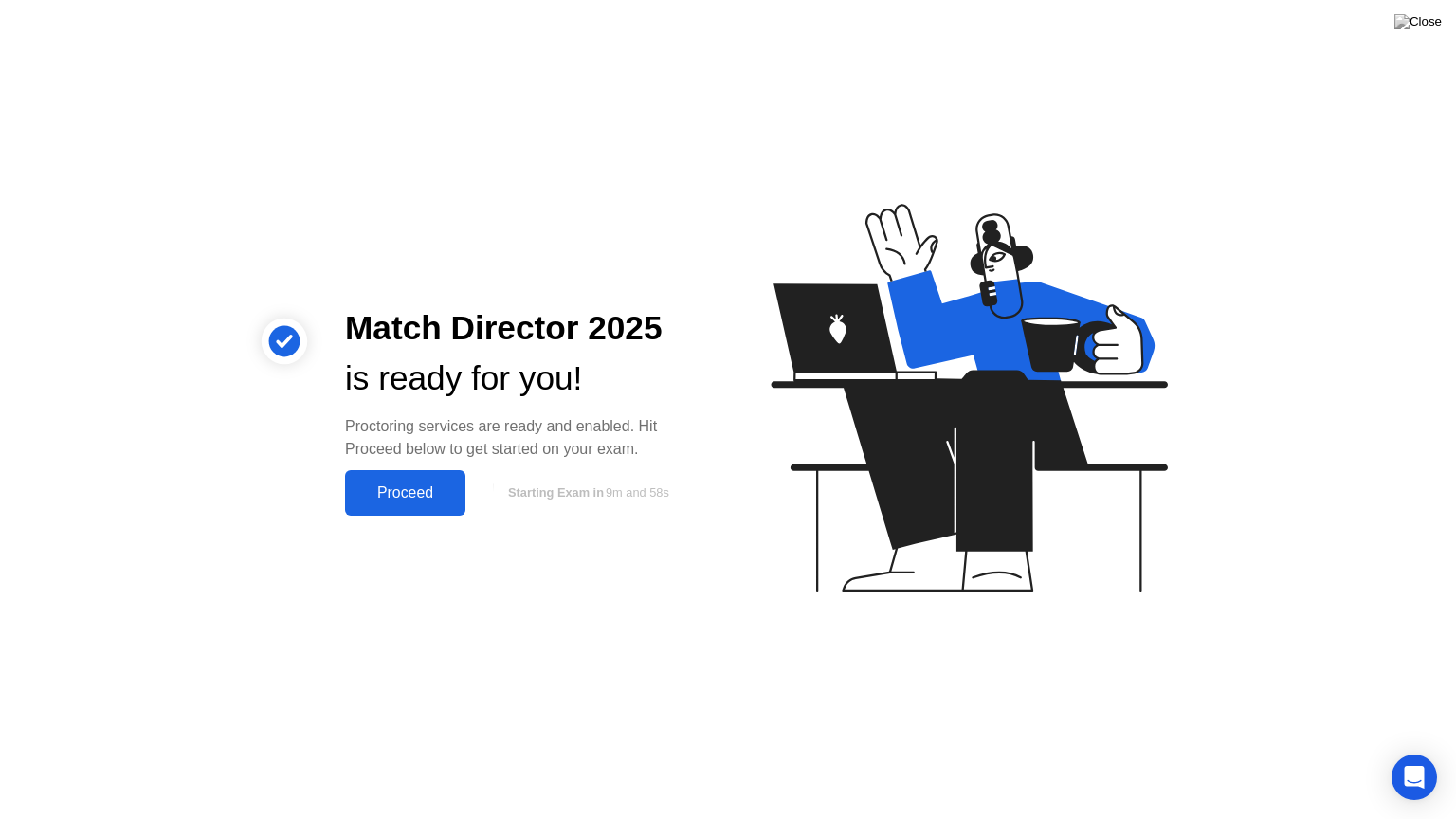
click at [434, 502] on div "Proceed" at bounding box center [405, 494] width 109 height 17
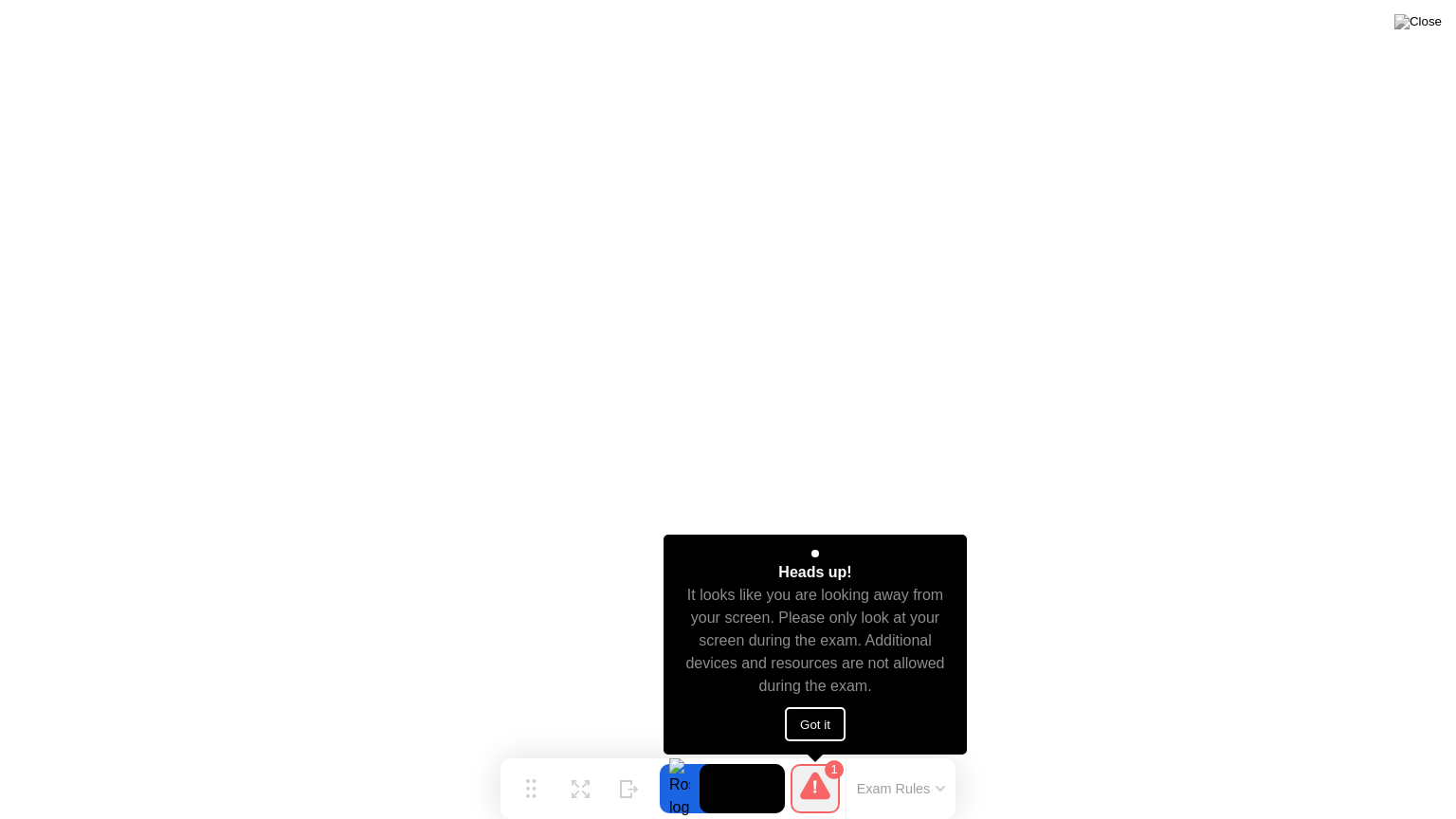
click at [820, 726] on button "Got it" at bounding box center [815, 724] width 61 height 34
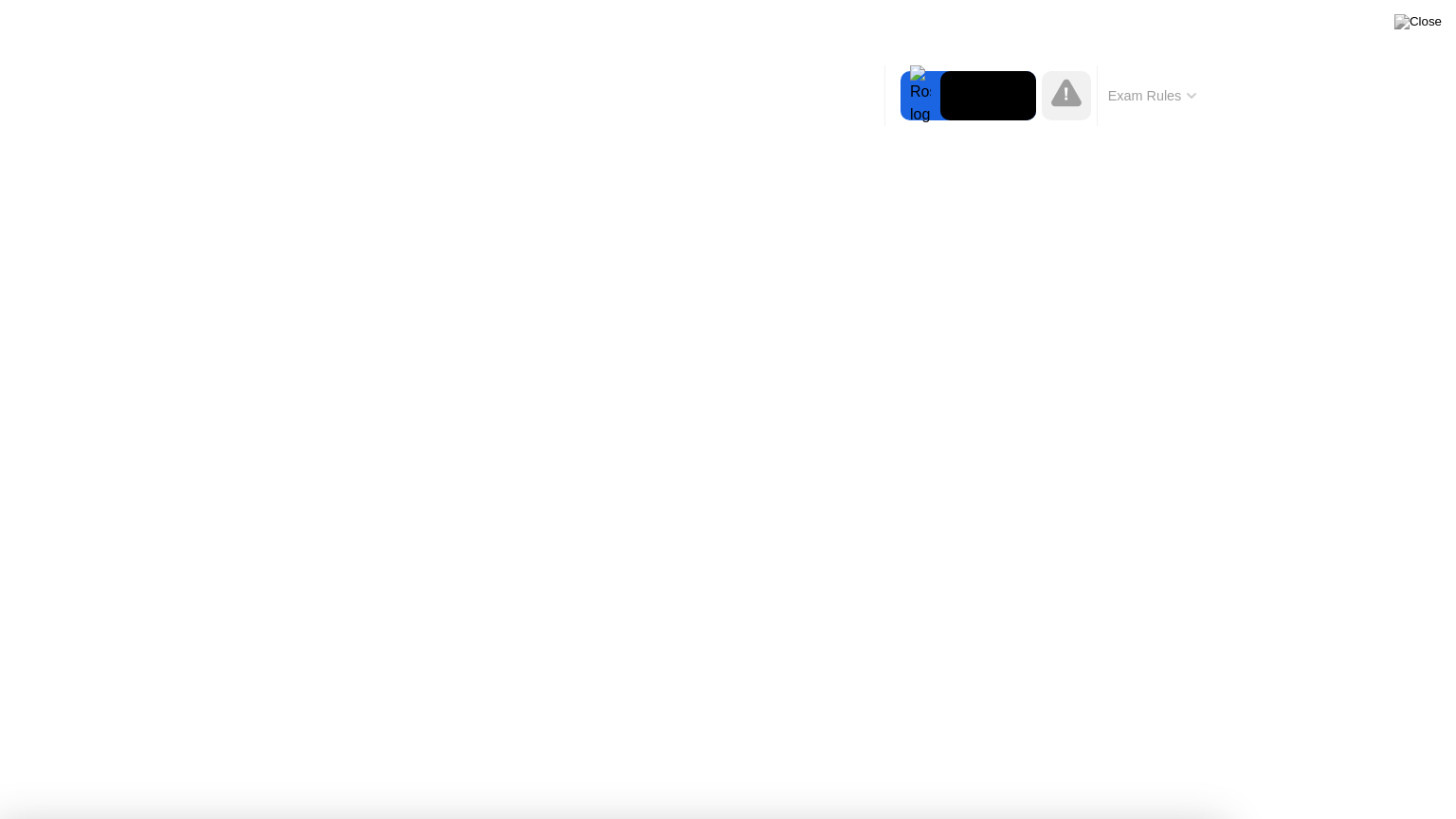
click at [948, 752] on div at bounding box center [728, 819] width 1456 height 0
click at [804, 752] on div at bounding box center [728, 819] width 1456 height 0
